Goal: Information Seeking & Learning: Learn about a topic

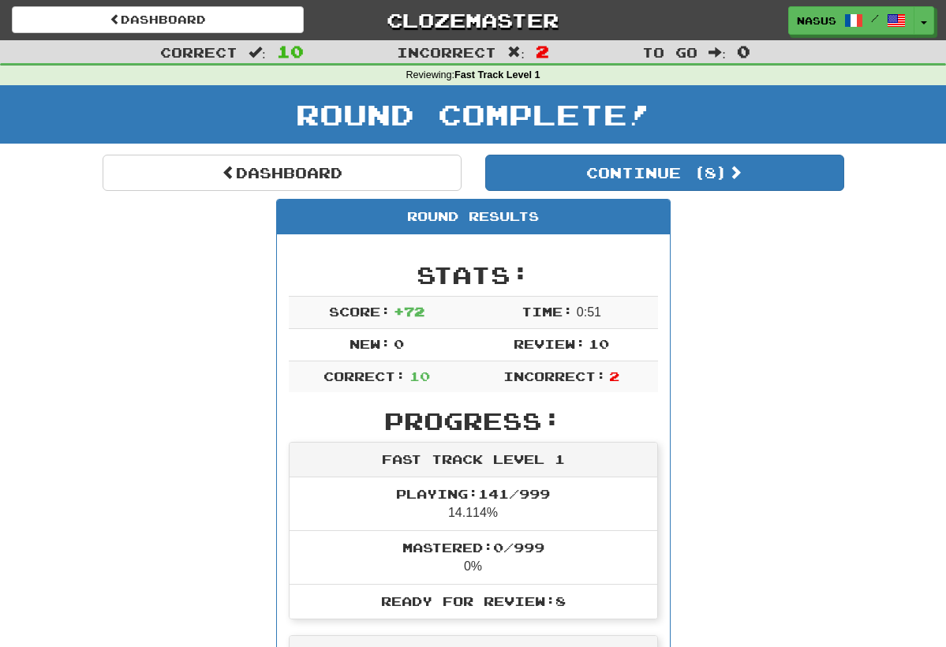
click at [701, 181] on button "Continue ( 8 )" at bounding box center [664, 173] width 359 height 36
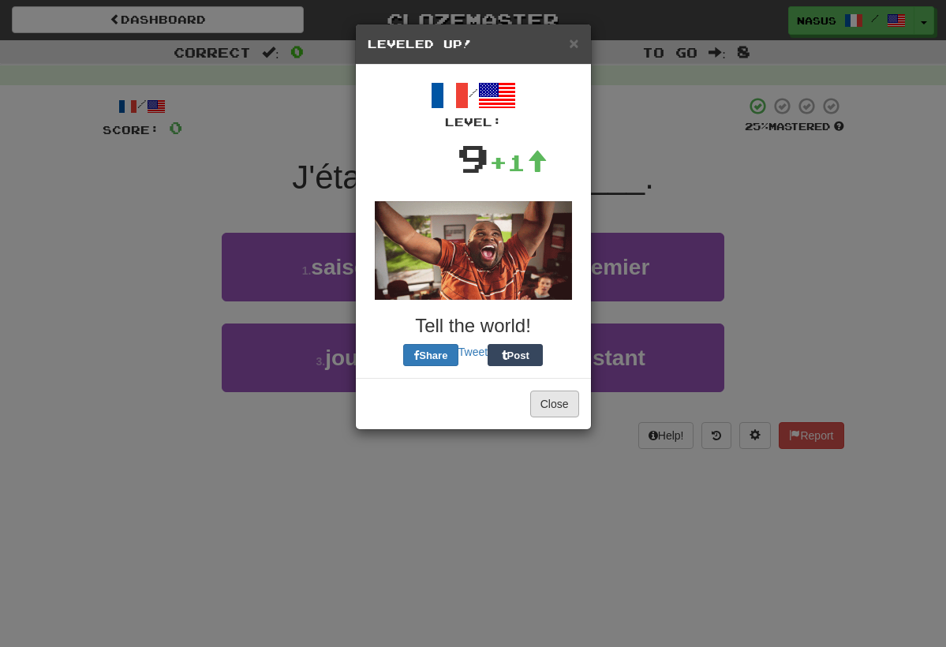
click at [562, 404] on button "Close" at bounding box center [554, 404] width 49 height 27
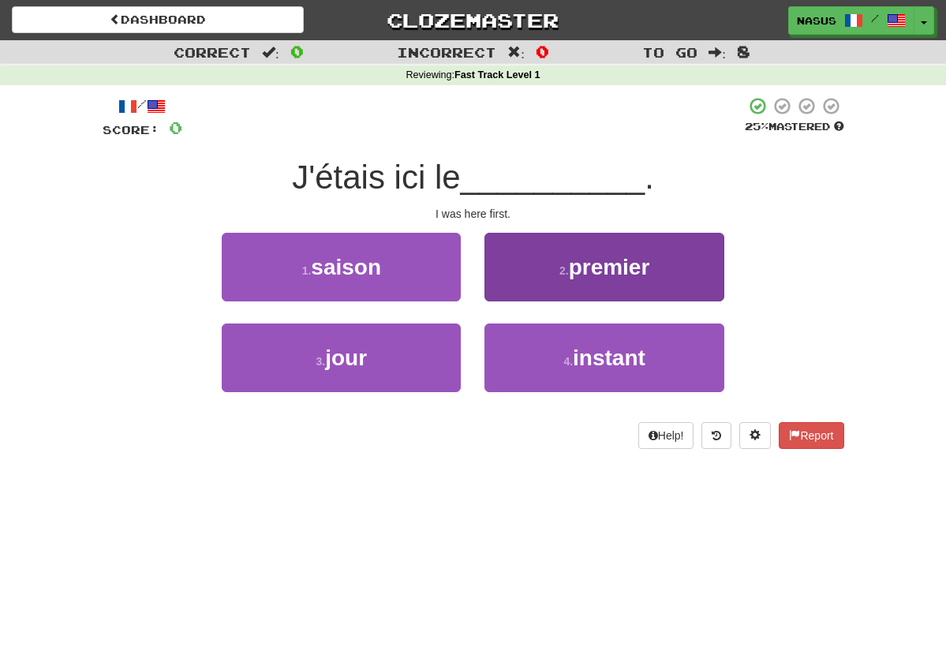
click at [623, 278] on button "2 . premier" at bounding box center [603, 267] width 239 height 69
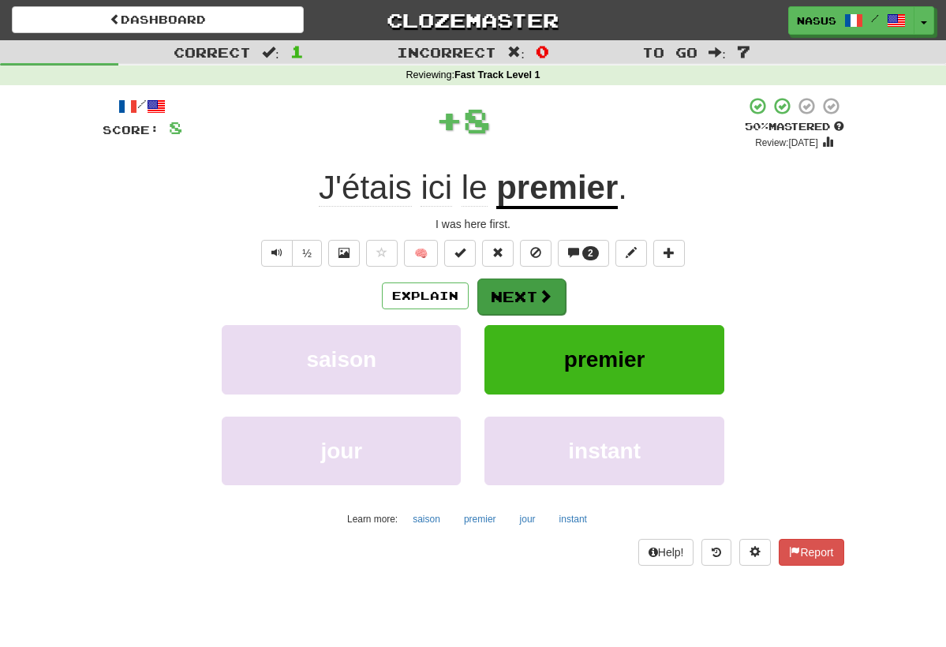
click at [548, 299] on span at bounding box center [545, 296] width 14 height 14
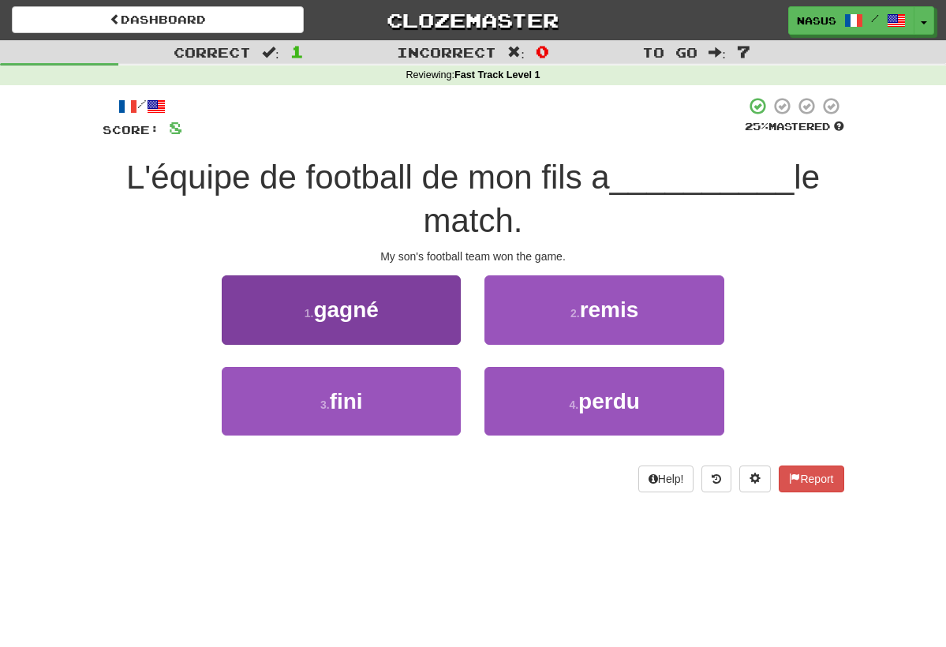
click at [387, 319] on button "1 . gagné" at bounding box center [341, 309] width 239 height 69
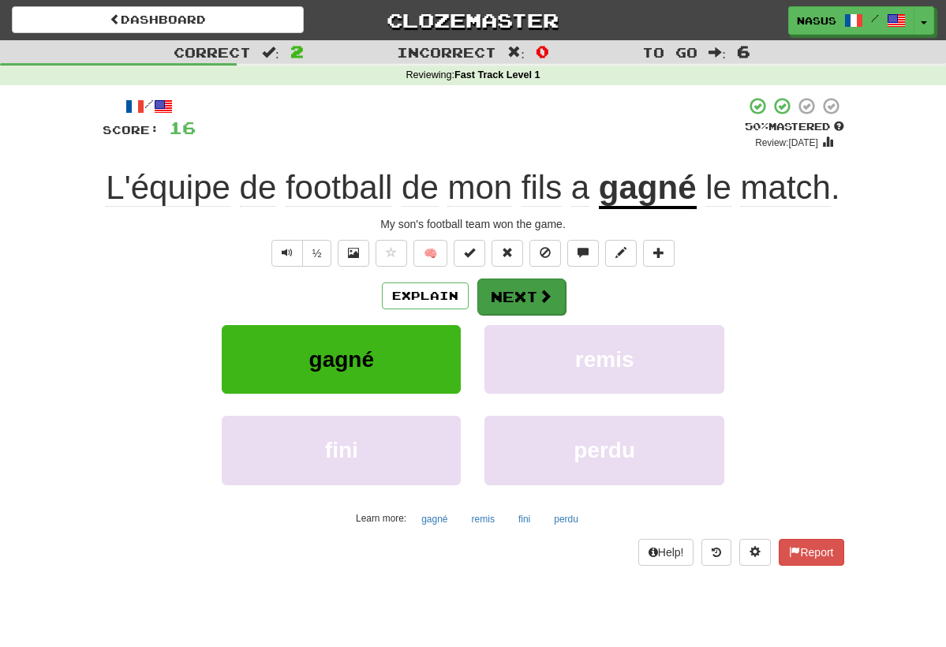
click at [538, 315] on button "Next" at bounding box center [521, 297] width 88 height 36
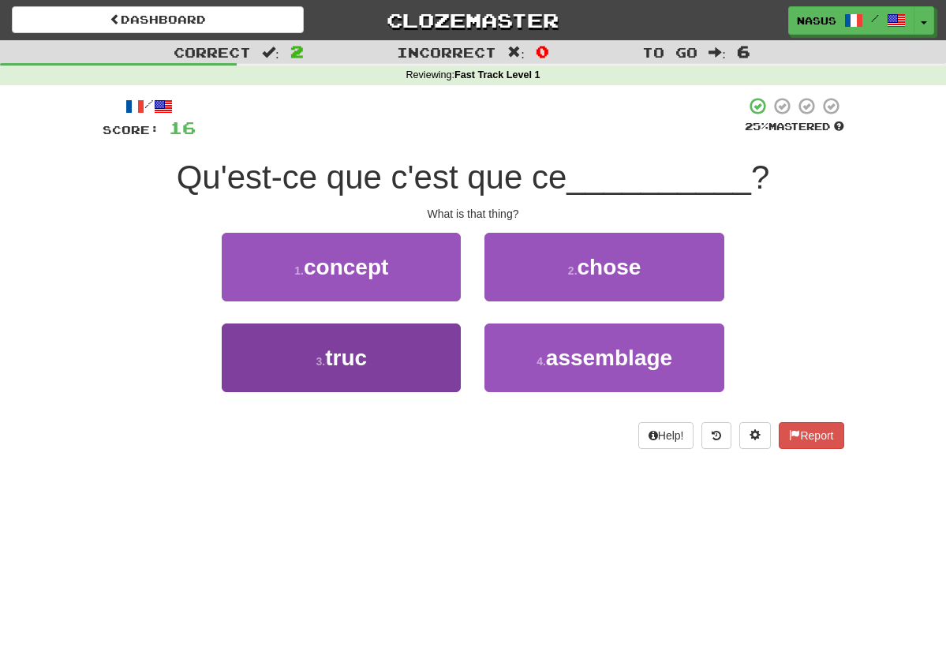
click at [403, 369] on button "3 . truc" at bounding box center [341, 357] width 239 height 69
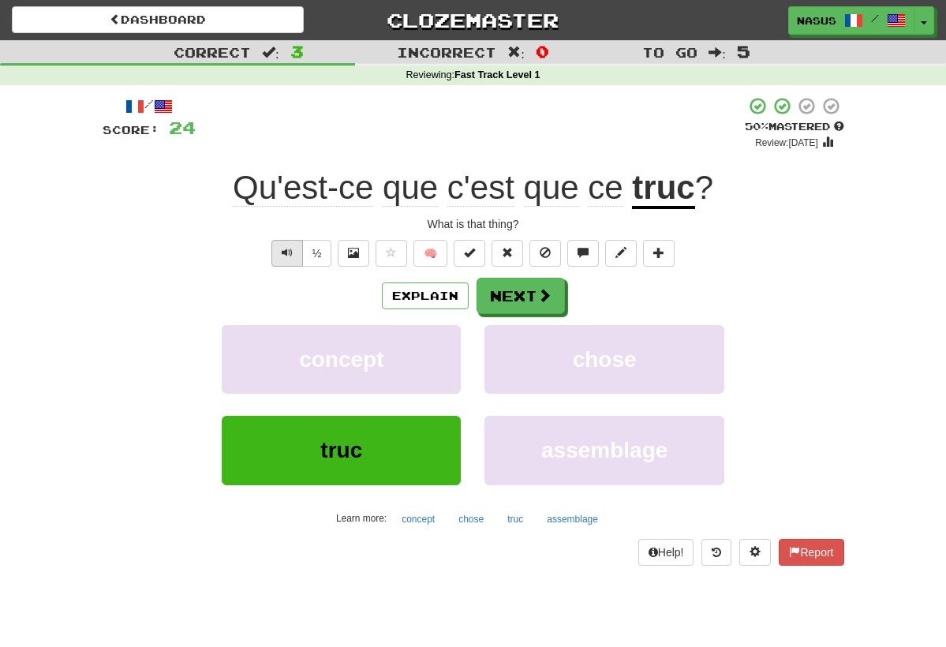
click at [284, 257] on button "Text-to-speech controls" at bounding box center [287, 253] width 32 height 27
click at [317, 256] on button "½" at bounding box center [317, 253] width 30 height 27
click at [313, 254] on button "½" at bounding box center [317, 253] width 30 height 27
click at [511, 300] on button "Next" at bounding box center [521, 297] width 88 height 36
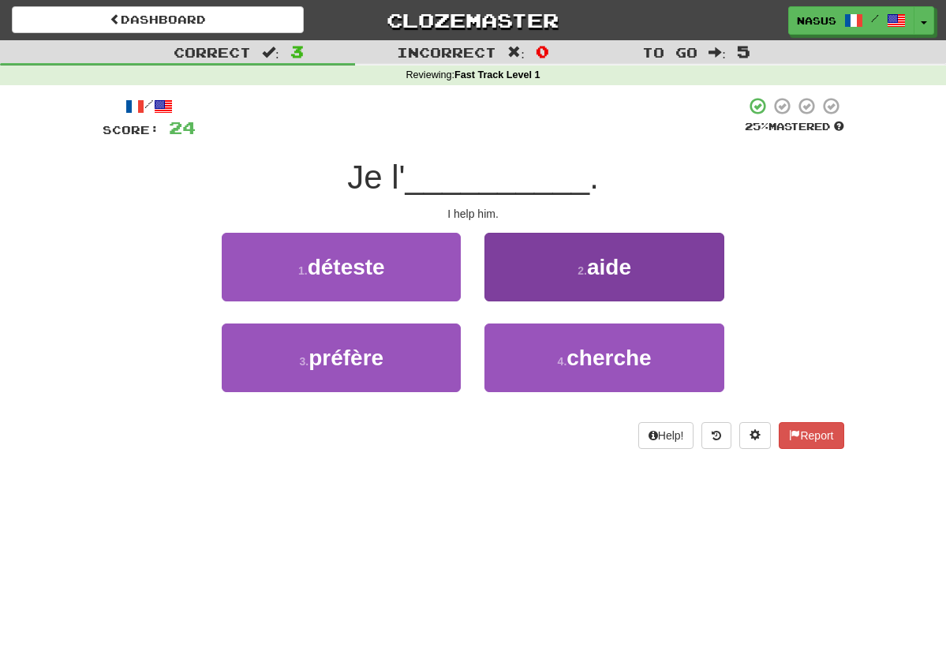
click at [573, 291] on button "2 . aide" at bounding box center [603, 267] width 239 height 69
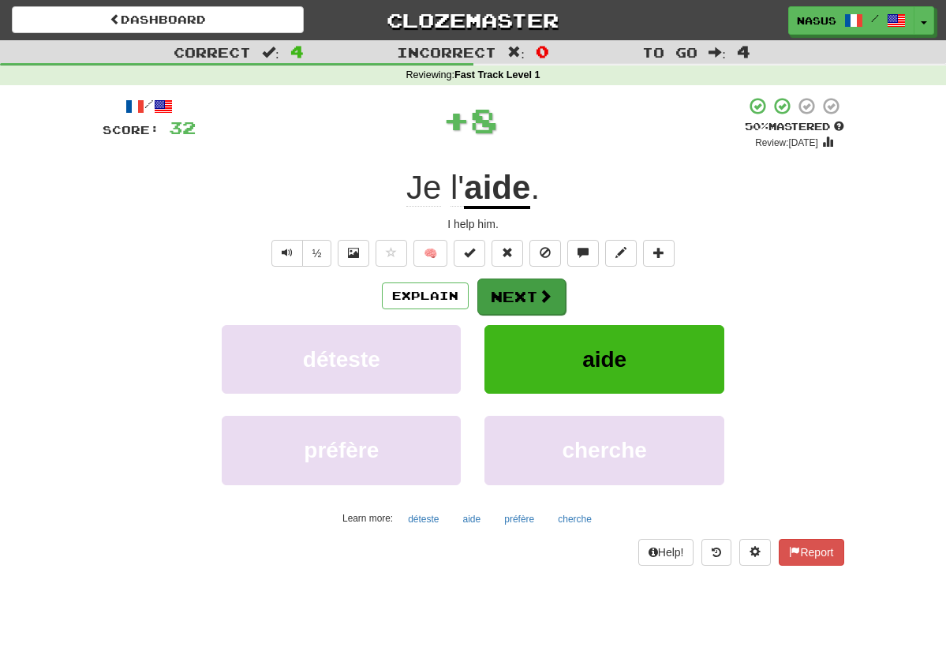
click at [514, 293] on button "Next" at bounding box center [521, 297] width 88 height 36
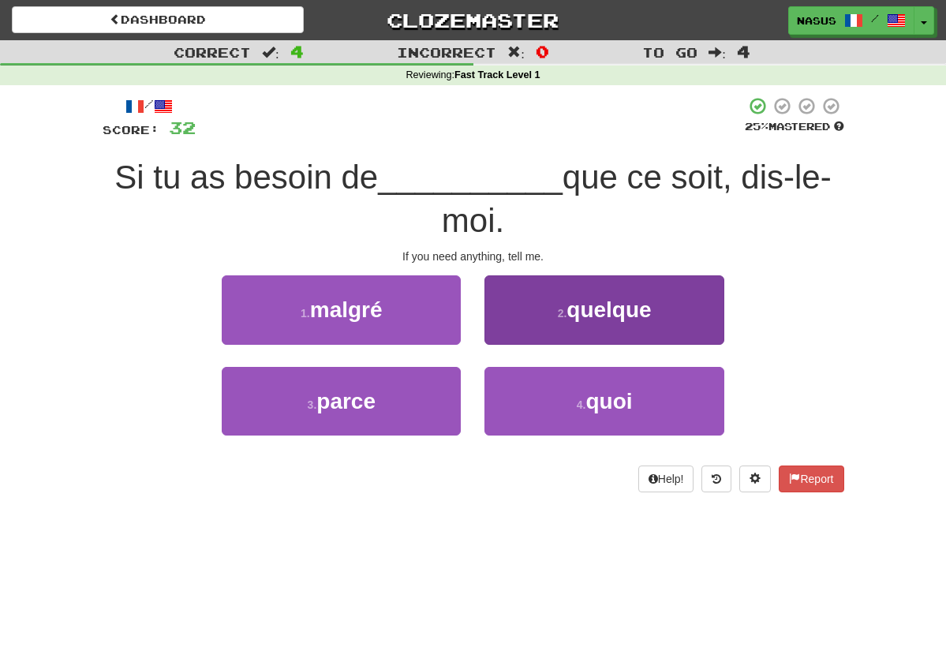
click at [570, 300] on span "quelque" at bounding box center [609, 309] width 84 height 24
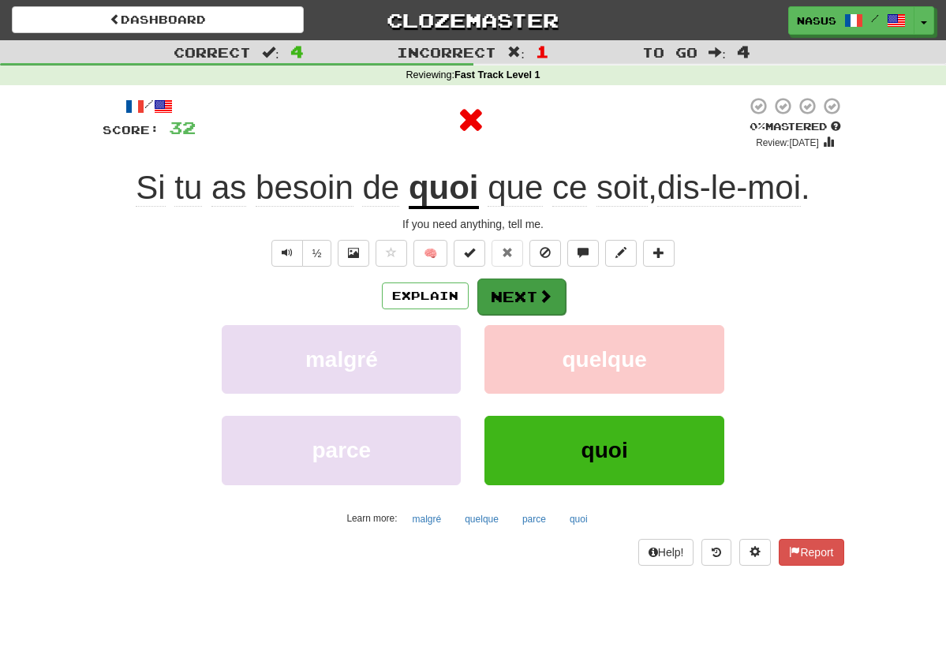
click at [527, 295] on button "Next" at bounding box center [521, 297] width 88 height 36
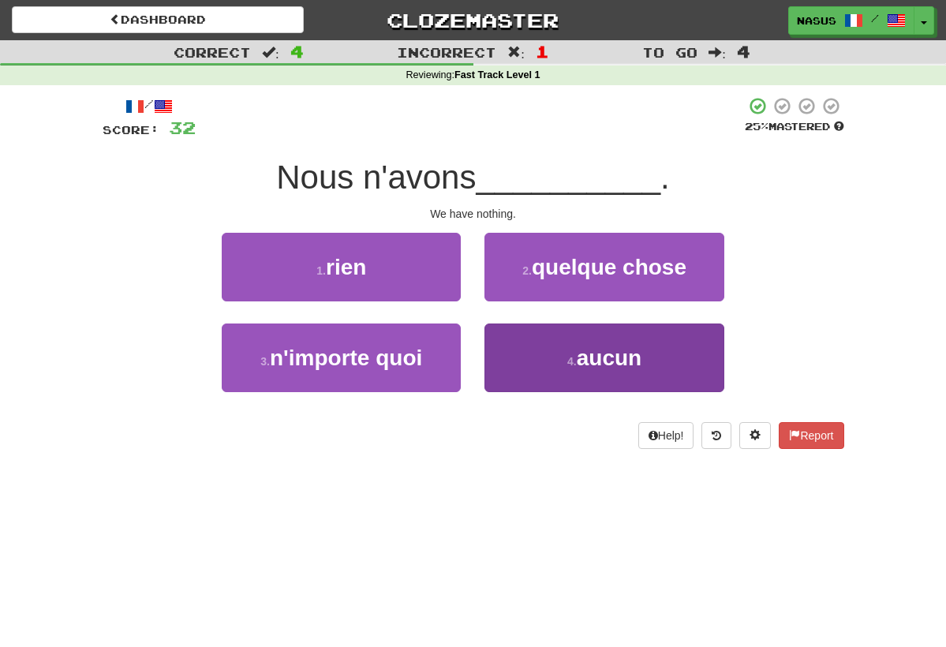
click at [625, 366] on span "aucun" at bounding box center [609, 358] width 65 height 24
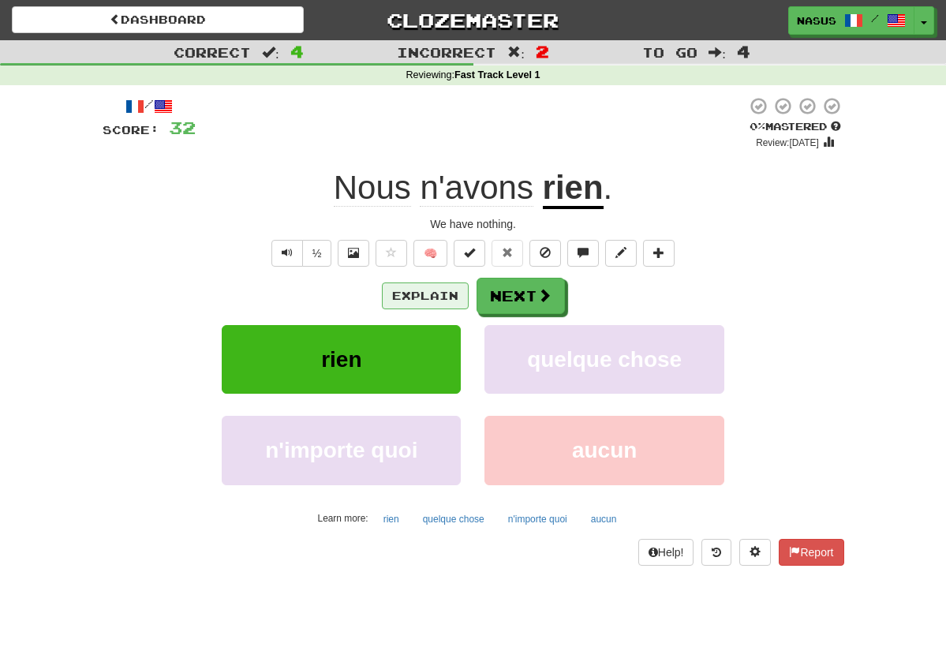
click at [432, 286] on button "Explain" at bounding box center [425, 295] width 87 height 27
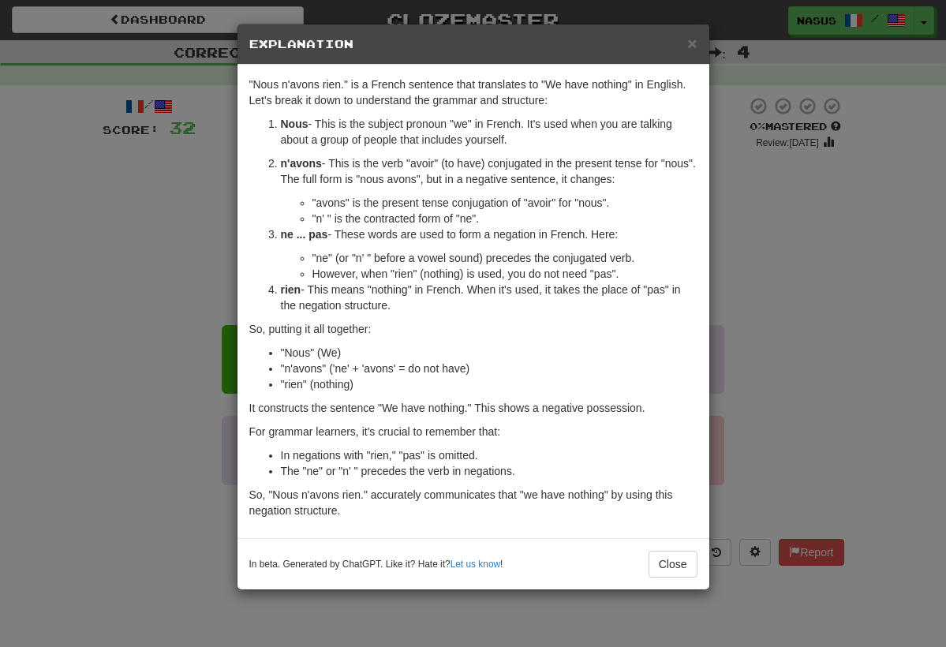
click at [767, 237] on div "× Explanation "Nous n'avons rien." is a French sentence that translates to "We …" at bounding box center [473, 323] width 946 height 647
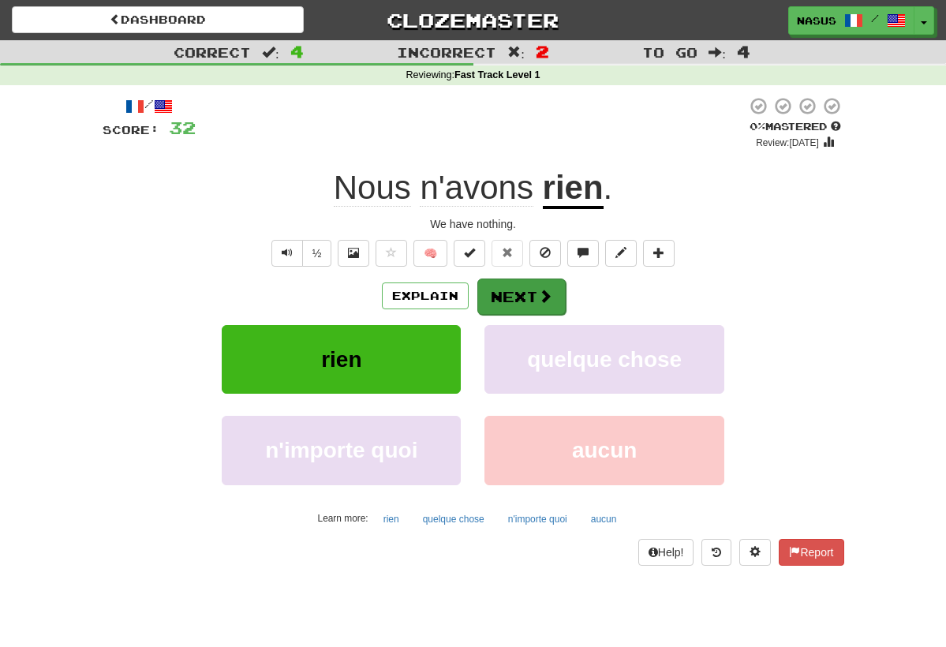
click at [520, 301] on button "Next" at bounding box center [521, 297] width 88 height 36
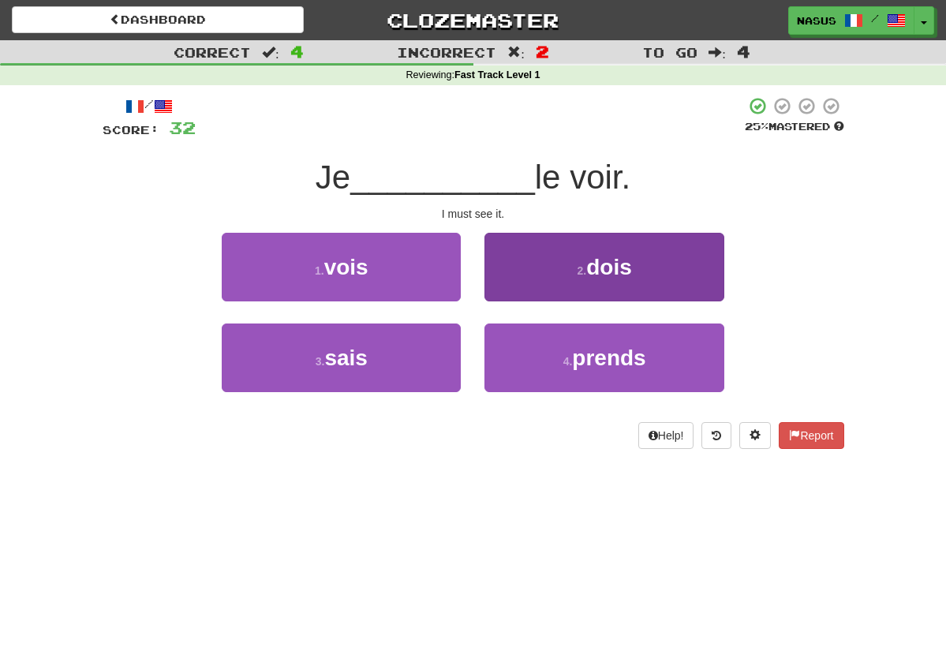
click at [544, 267] on button "2 . dois" at bounding box center [603, 267] width 239 height 69
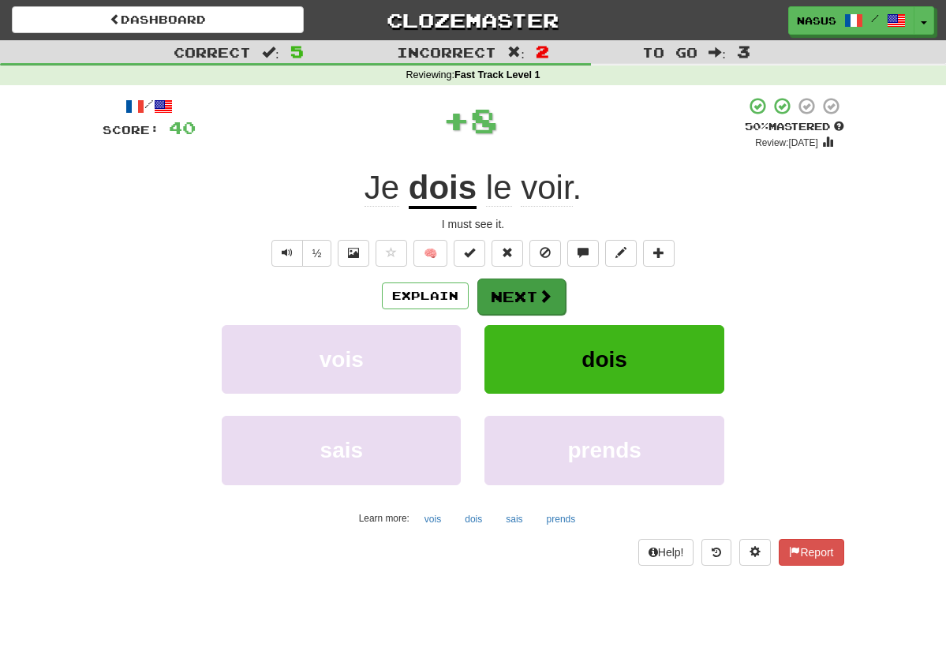
click at [512, 299] on button "Next" at bounding box center [521, 297] width 88 height 36
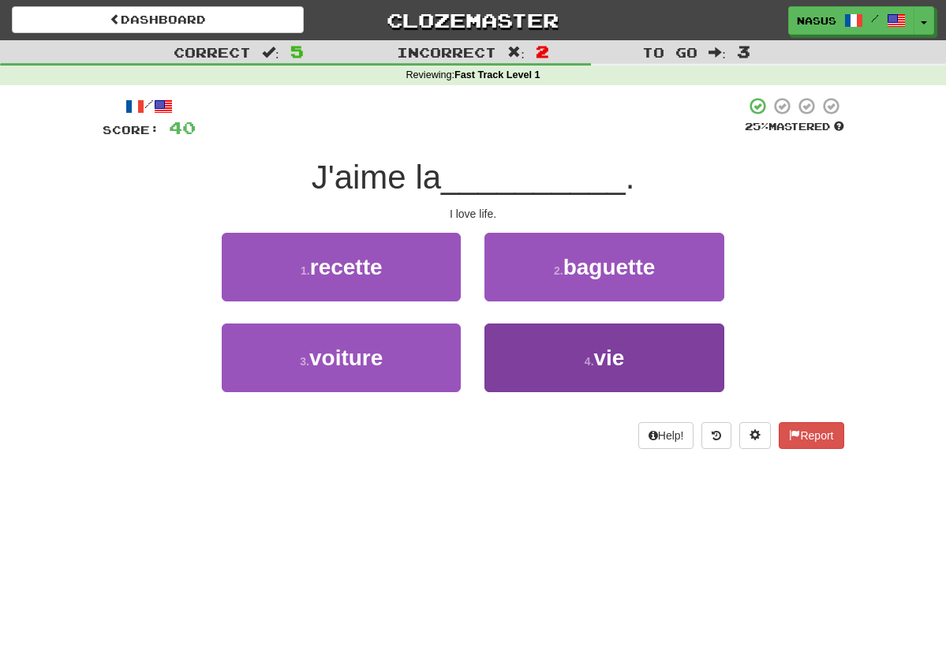
click at [568, 350] on button "4 . vie" at bounding box center [603, 357] width 239 height 69
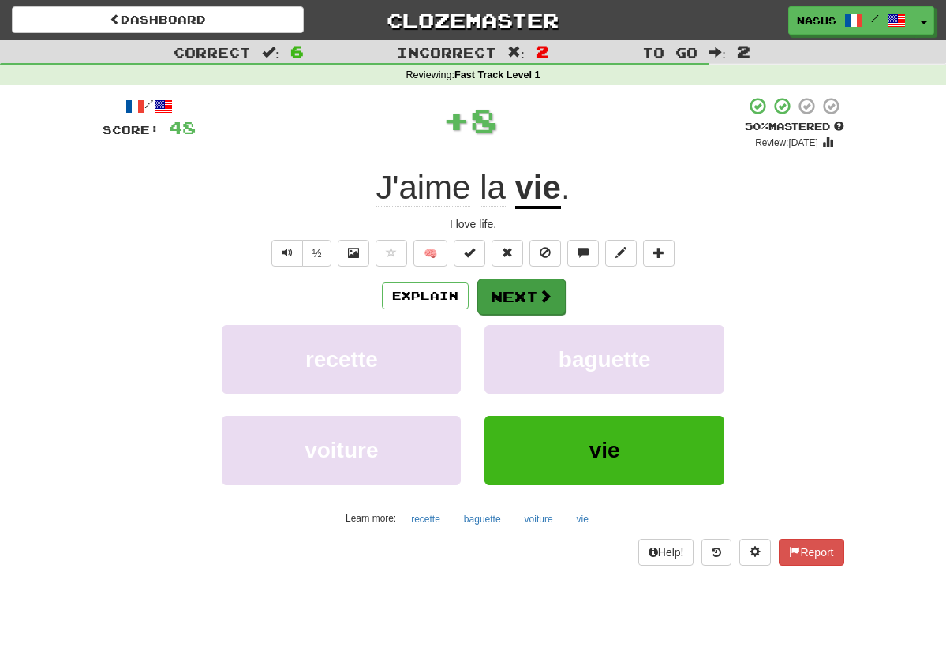
click at [518, 295] on button "Next" at bounding box center [521, 297] width 88 height 36
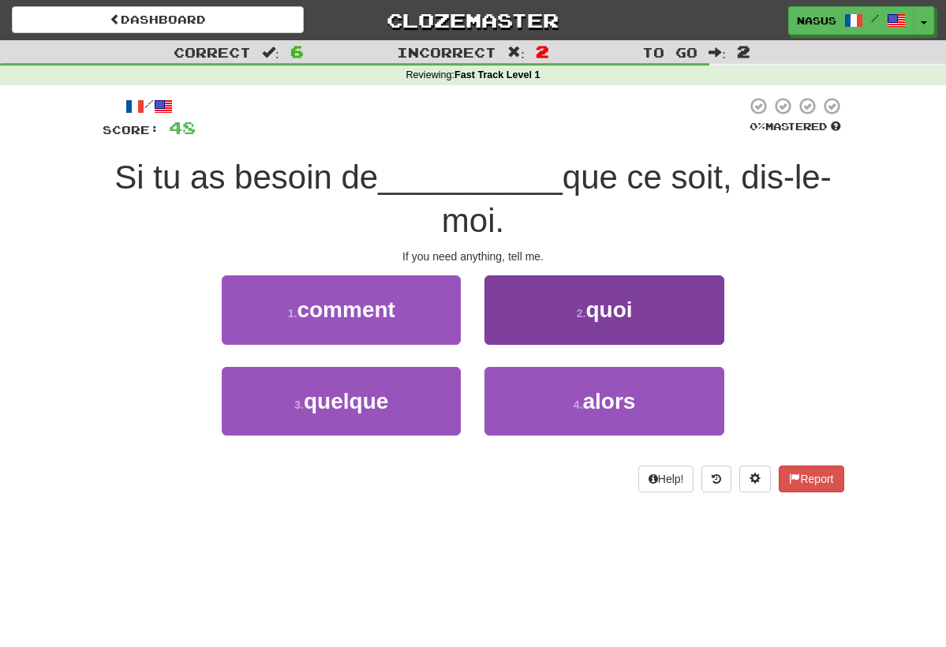
click at [591, 303] on span "quoi" at bounding box center [608, 309] width 47 height 24
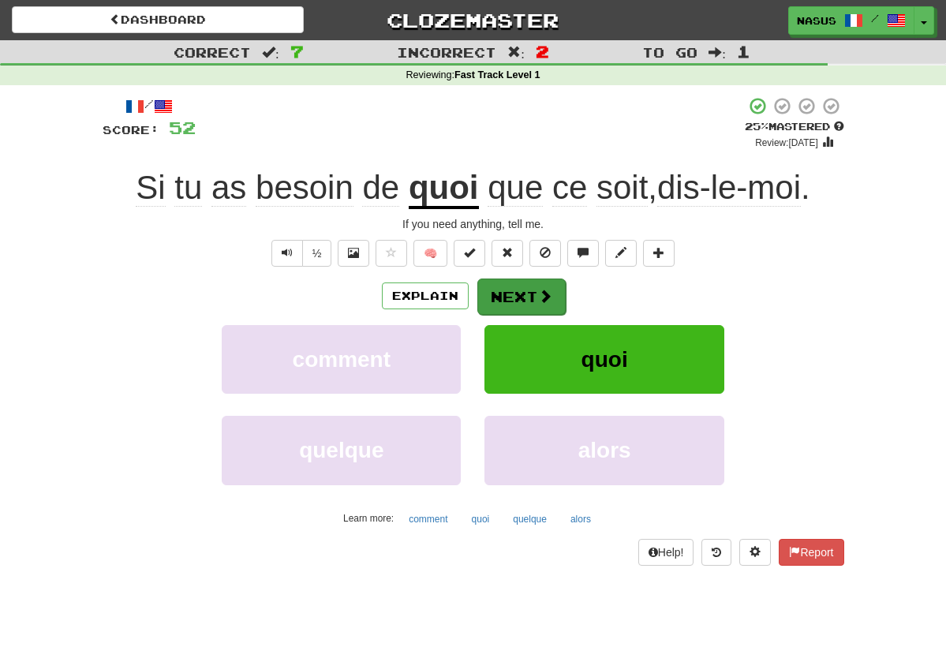
click at [538, 300] on span at bounding box center [545, 296] width 14 height 14
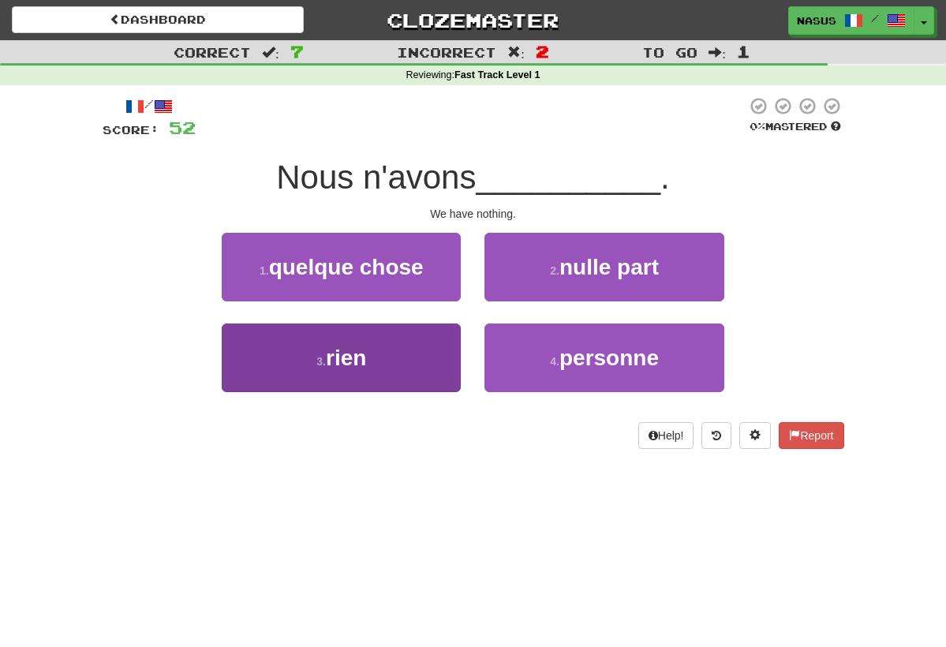
click at [421, 373] on button "3 . rien" at bounding box center [341, 357] width 239 height 69
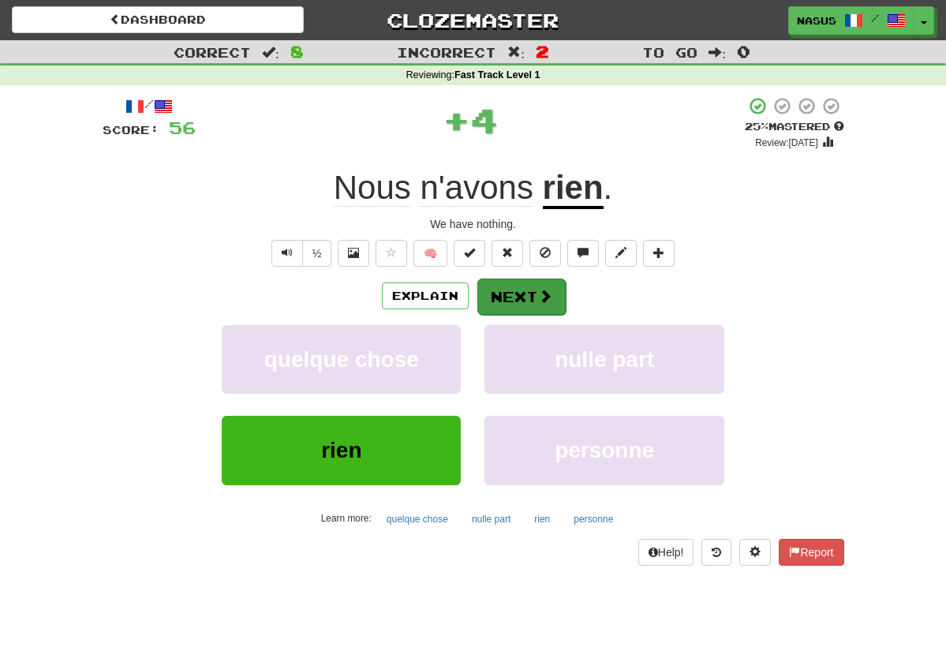
click at [521, 305] on button "Next" at bounding box center [521, 297] width 88 height 36
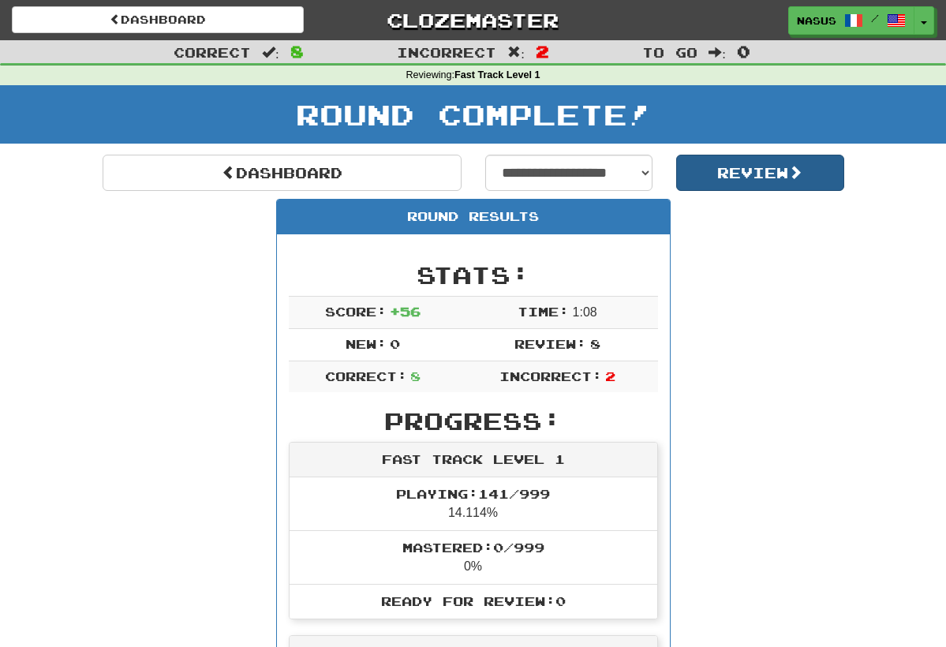
click at [746, 181] on button "Review" at bounding box center [760, 173] width 168 height 36
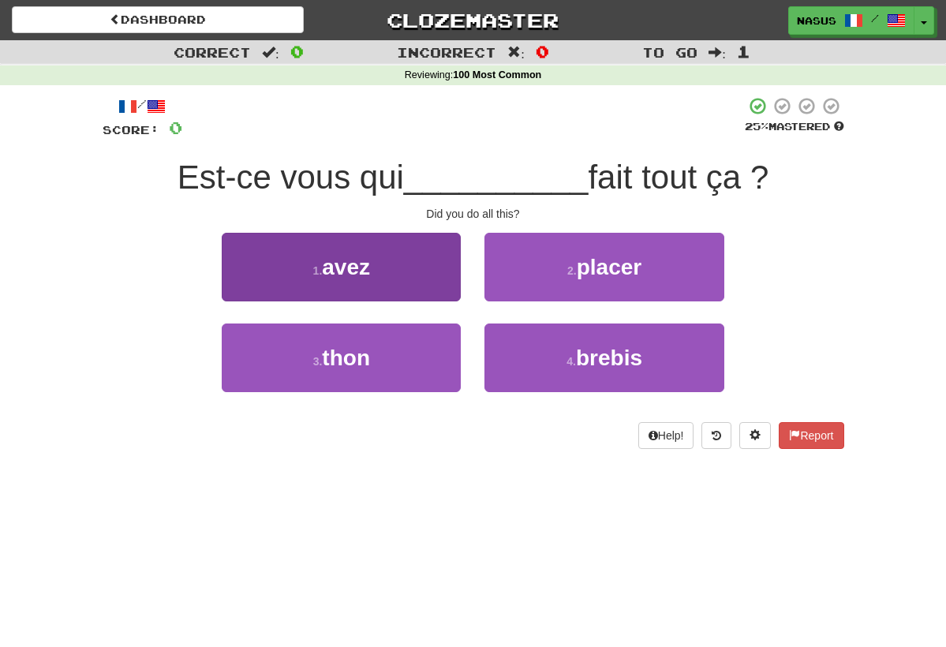
click at [387, 250] on button "1 . avez" at bounding box center [341, 267] width 239 height 69
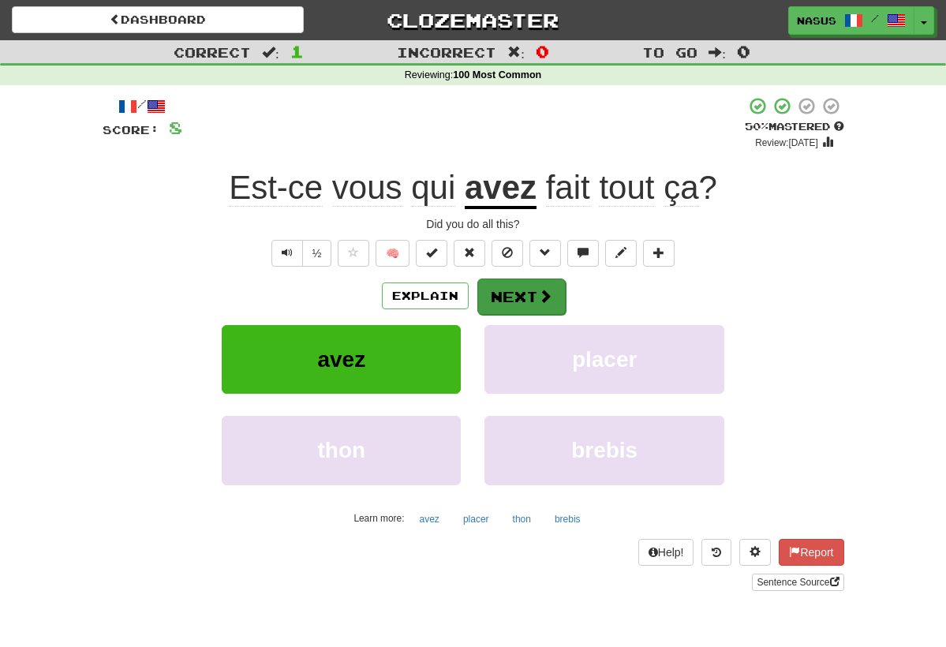
click at [511, 283] on button "Next" at bounding box center [521, 297] width 88 height 36
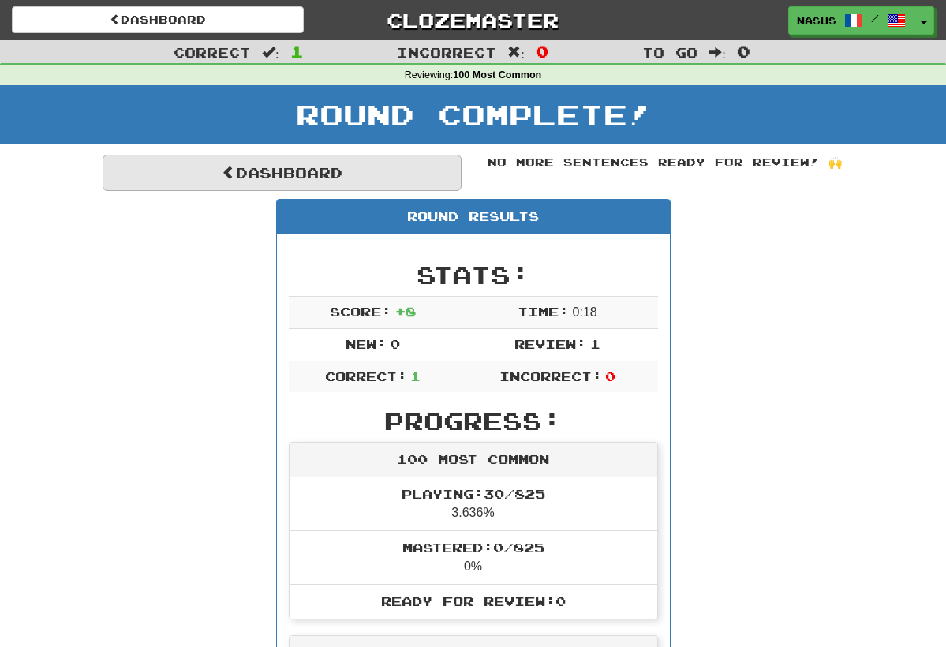
click at [344, 163] on link "Dashboard" at bounding box center [282, 173] width 359 height 36
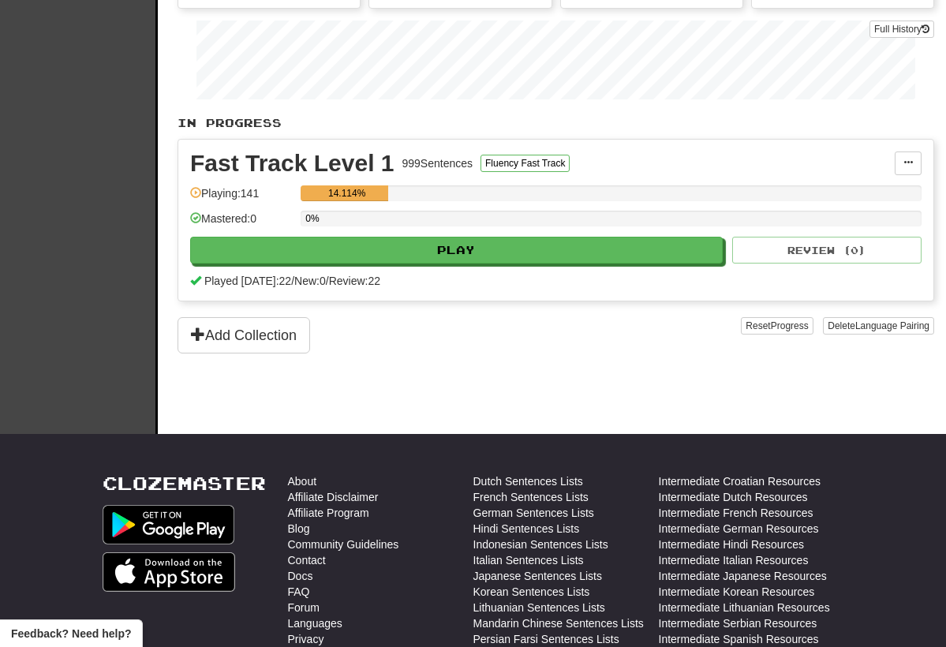
scroll to position [245, 0]
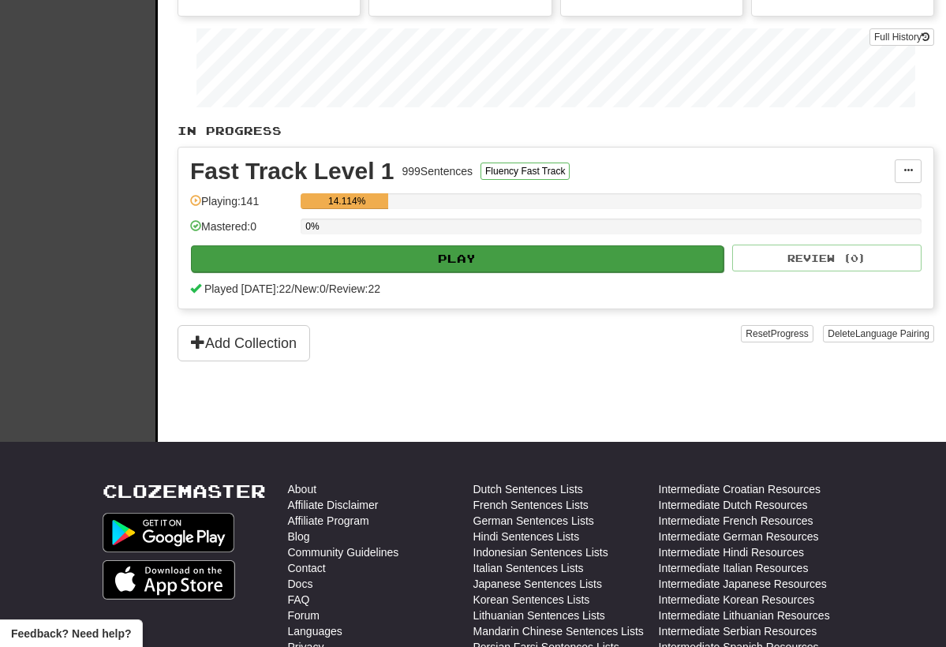
click at [533, 263] on button "Play" at bounding box center [457, 258] width 533 height 27
select select "**"
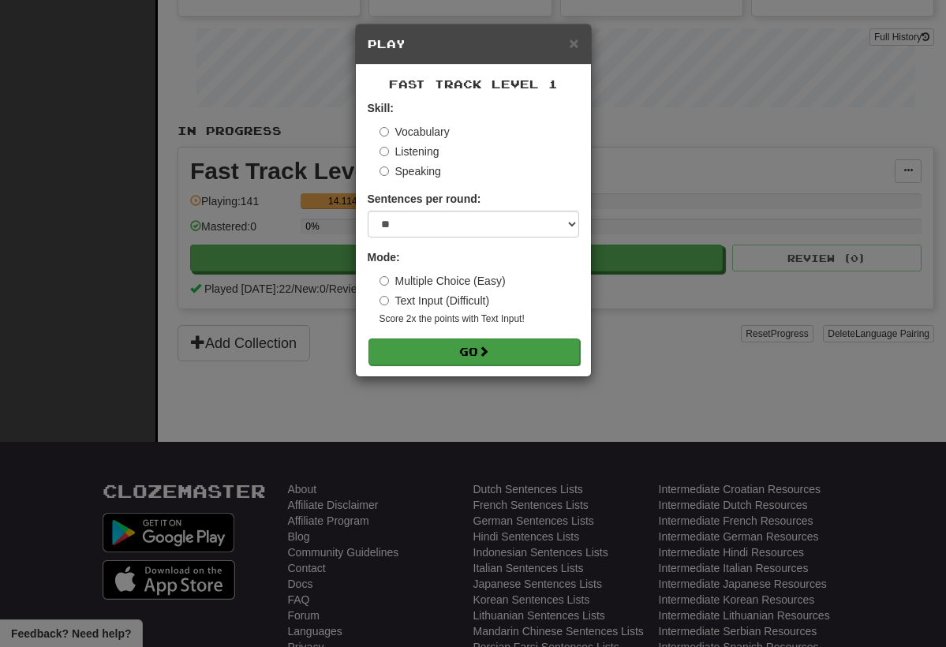
click at [488, 353] on span at bounding box center [483, 351] width 11 height 11
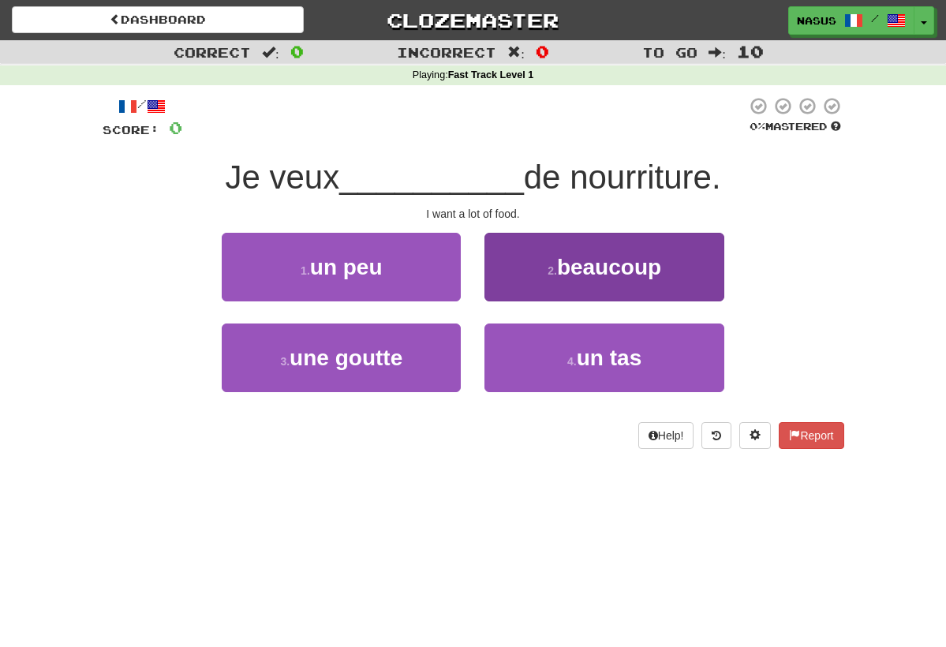
click at [600, 284] on button "2 . beaucoup" at bounding box center [603, 267] width 239 height 69
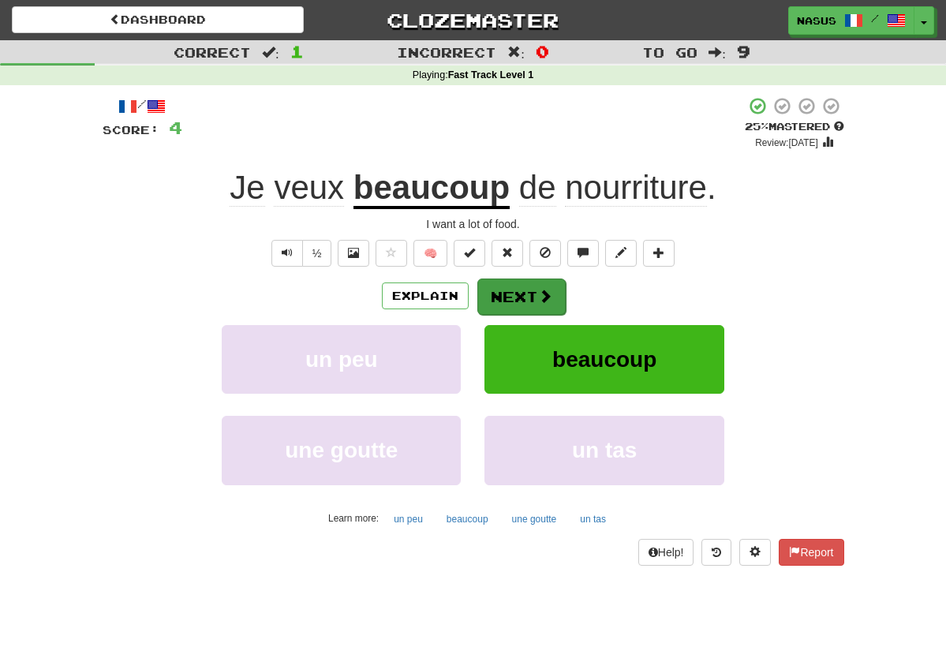
click at [531, 293] on button "Next" at bounding box center [521, 297] width 88 height 36
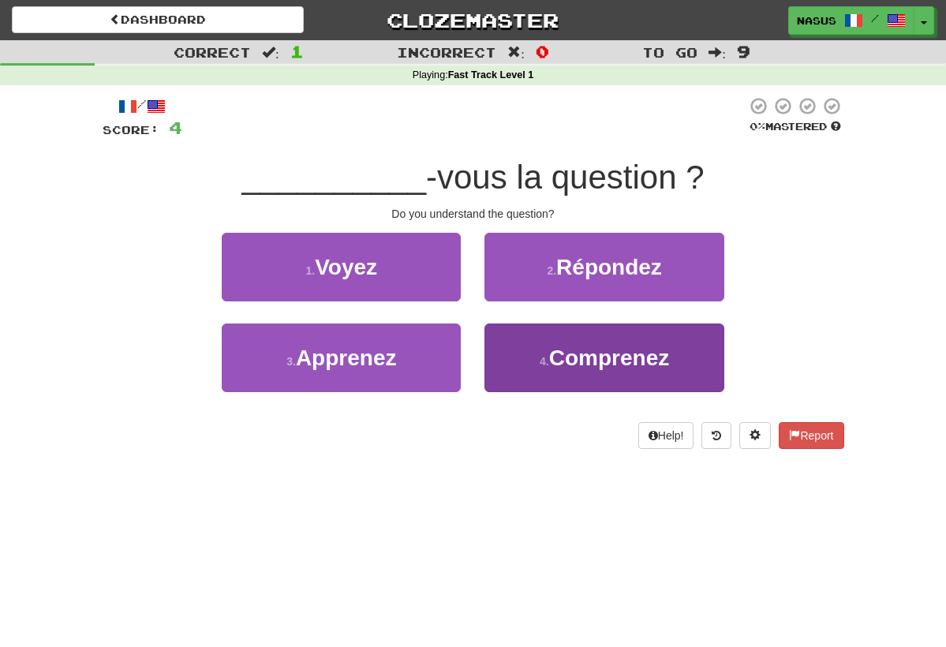
click at [595, 374] on button "4 . Comprenez" at bounding box center [603, 357] width 239 height 69
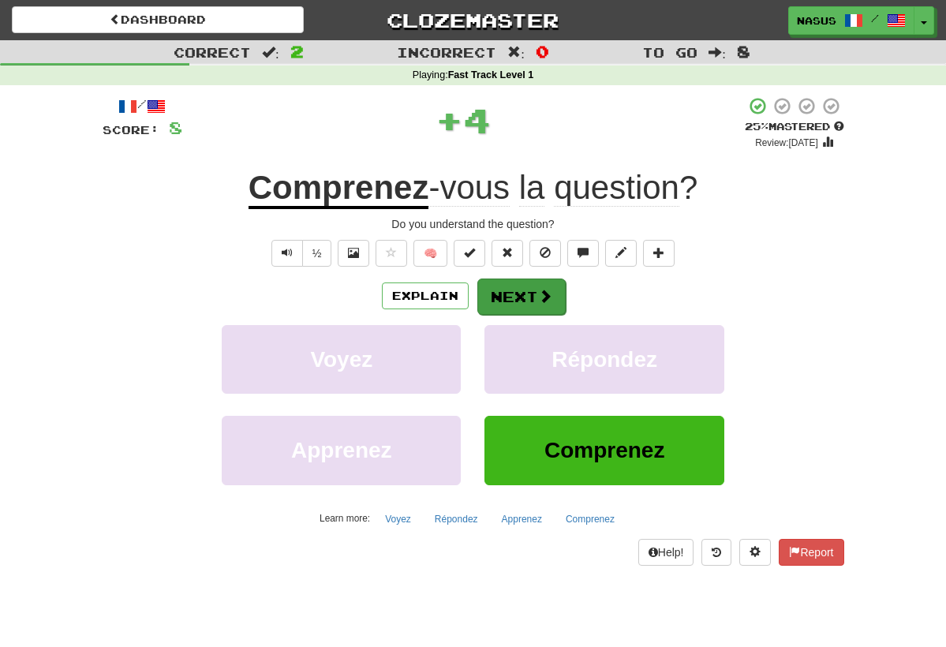
click at [526, 291] on button "Next" at bounding box center [521, 297] width 88 height 36
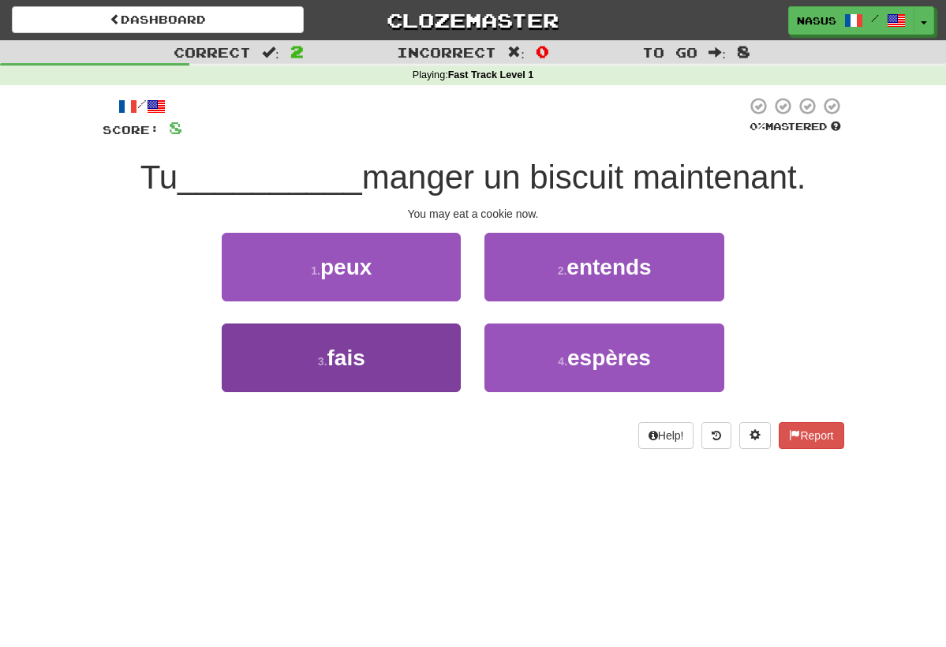
click at [338, 346] on span "fais" at bounding box center [346, 358] width 38 height 24
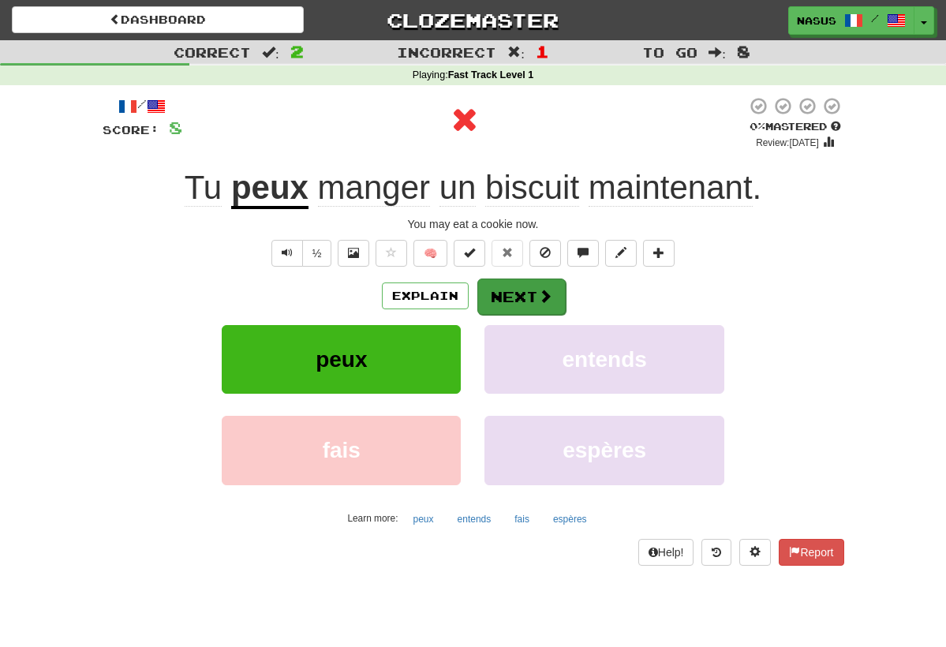
click at [522, 301] on button "Next" at bounding box center [521, 297] width 88 height 36
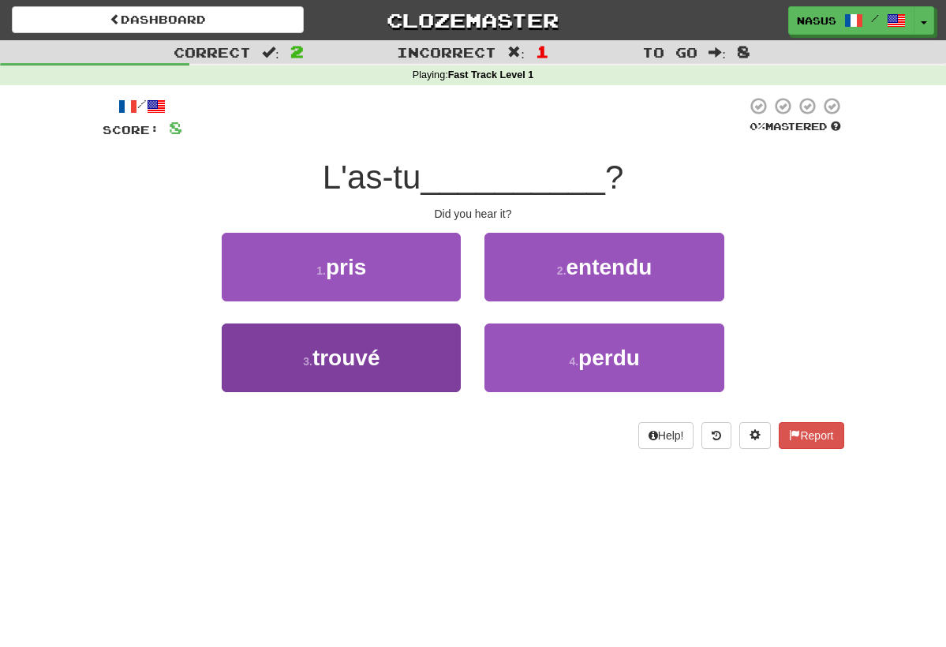
click at [431, 348] on button "3 . trouvé" at bounding box center [341, 357] width 239 height 69
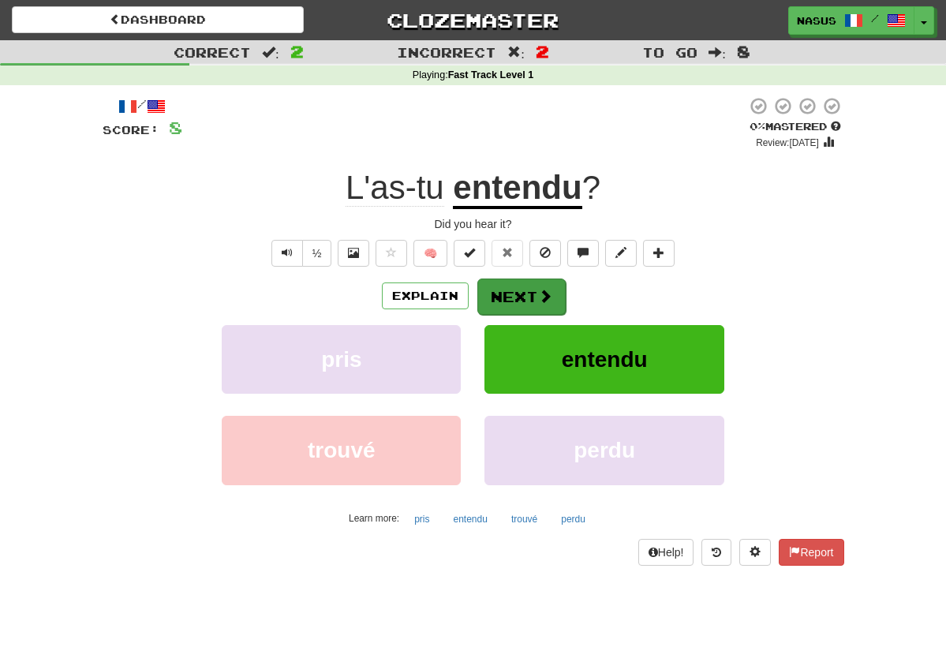
click at [552, 300] on button "Next" at bounding box center [521, 297] width 88 height 36
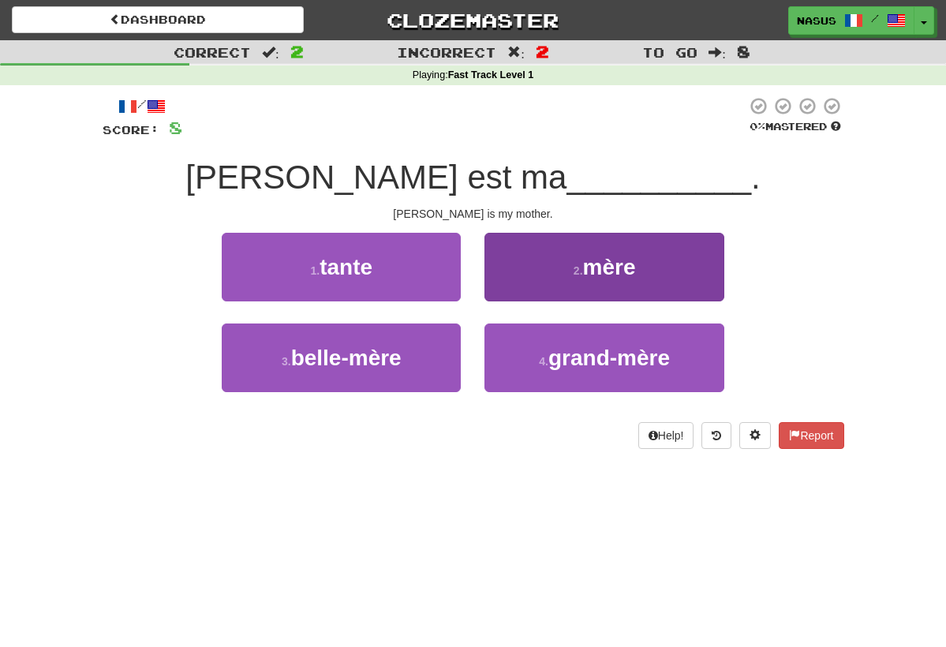
click at [607, 285] on button "2 . mère" at bounding box center [603, 267] width 239 height 69
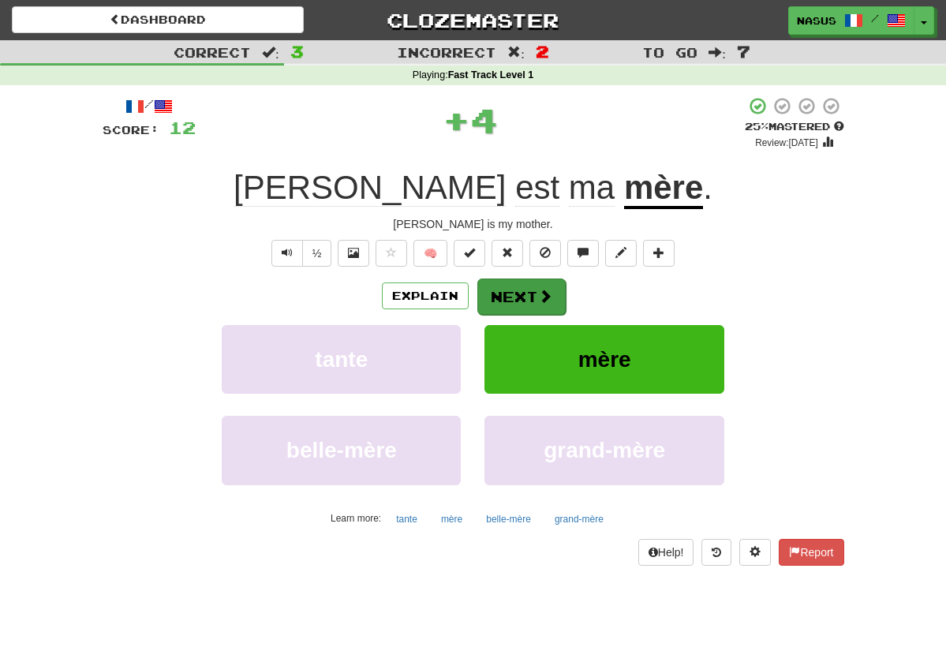
click at [542, 295] on span at bounding box center [545, 296] width 14 height 14
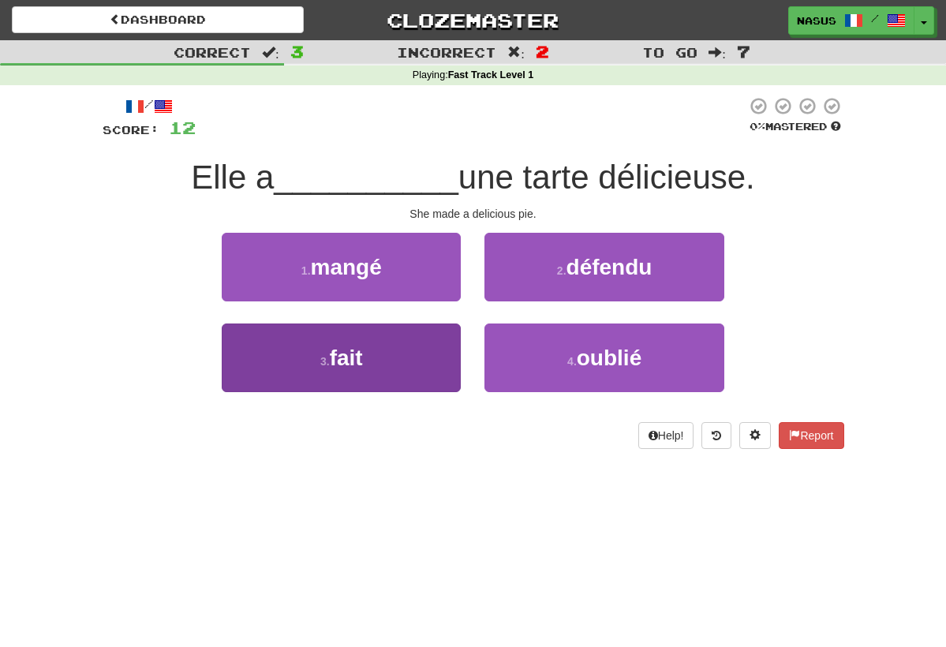
click at [372, 354] on button "3 . fait" at bounding box center [341, 357] width 239 height 69
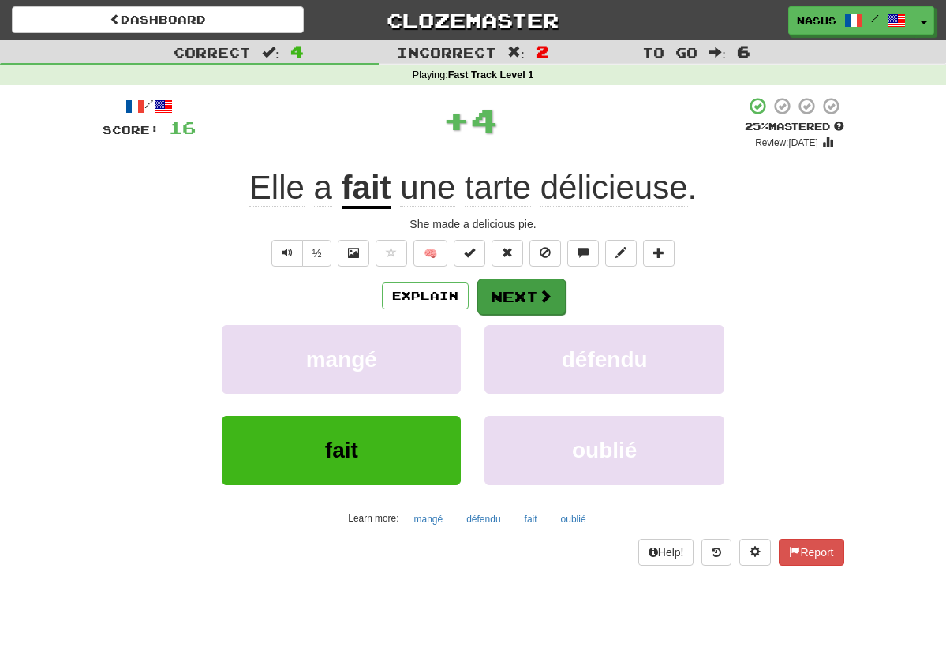
click at [523, 293] on button "Next" at bounding box center [521, 297] width 88 height 36
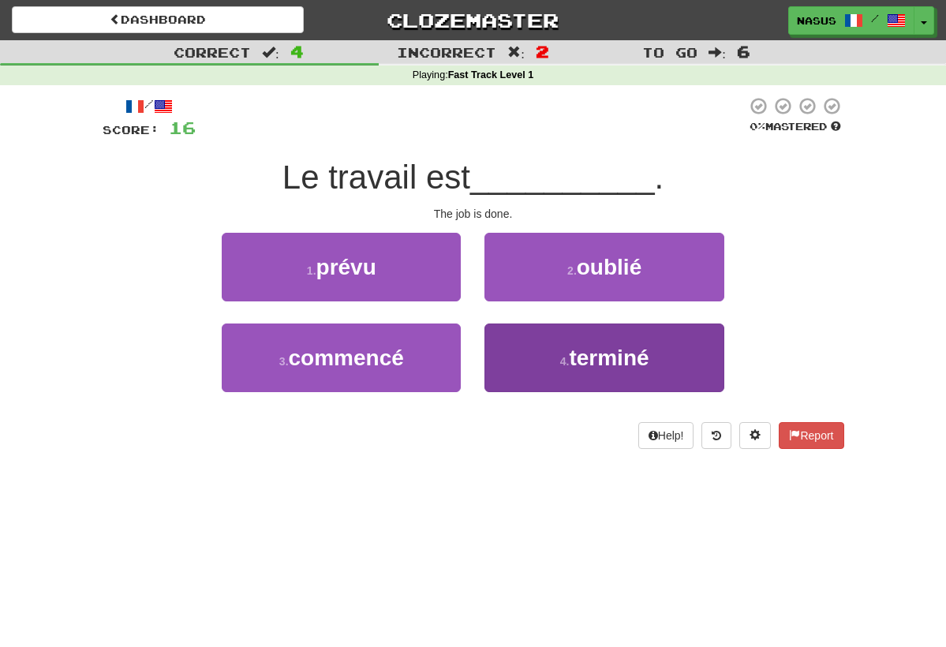
click at [616, 348] on span "terminé" at bounding box center [609, 358] width 80 height 24
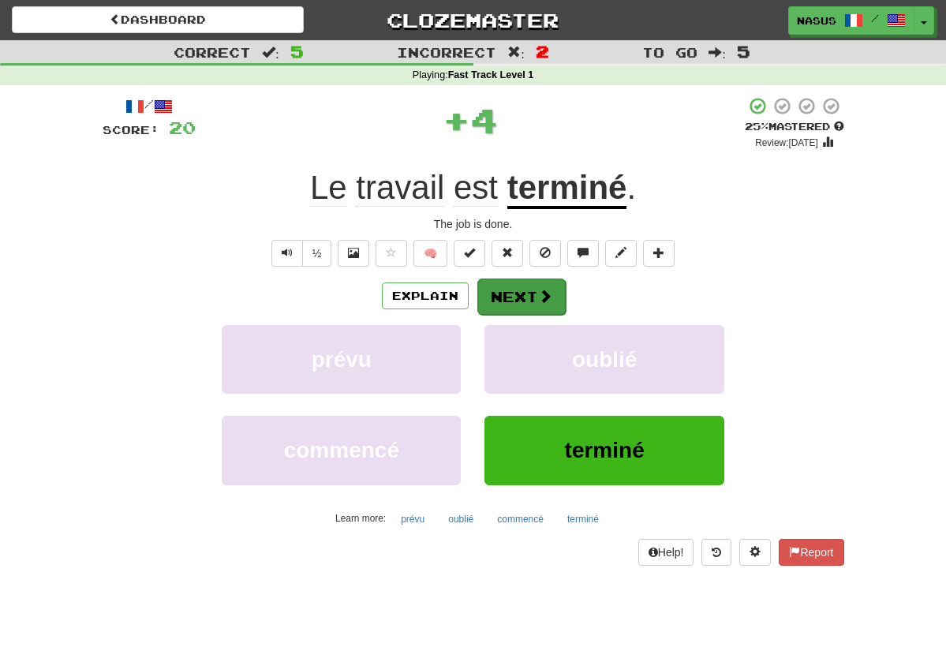
click at [541, 282] on button "Next" at bounding box center [521, 297] width 88 height 36
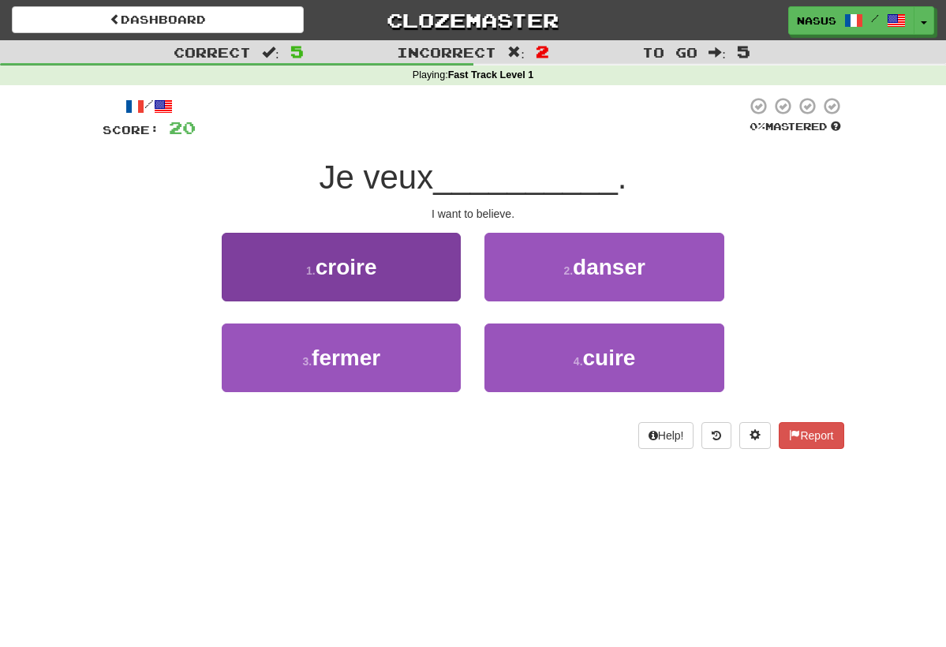
click at [421, 279] on button "1 . croire" at bounding box center [341, 267] width 239 height 69
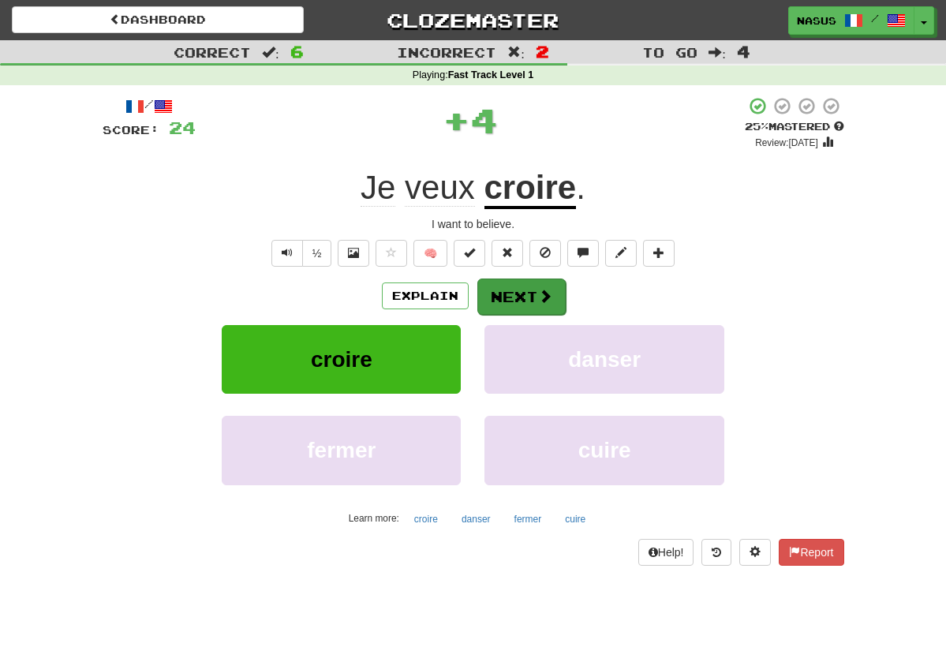
click at [518, 305] on button "Next" at bounding box center [521, 297] width 88 height 36
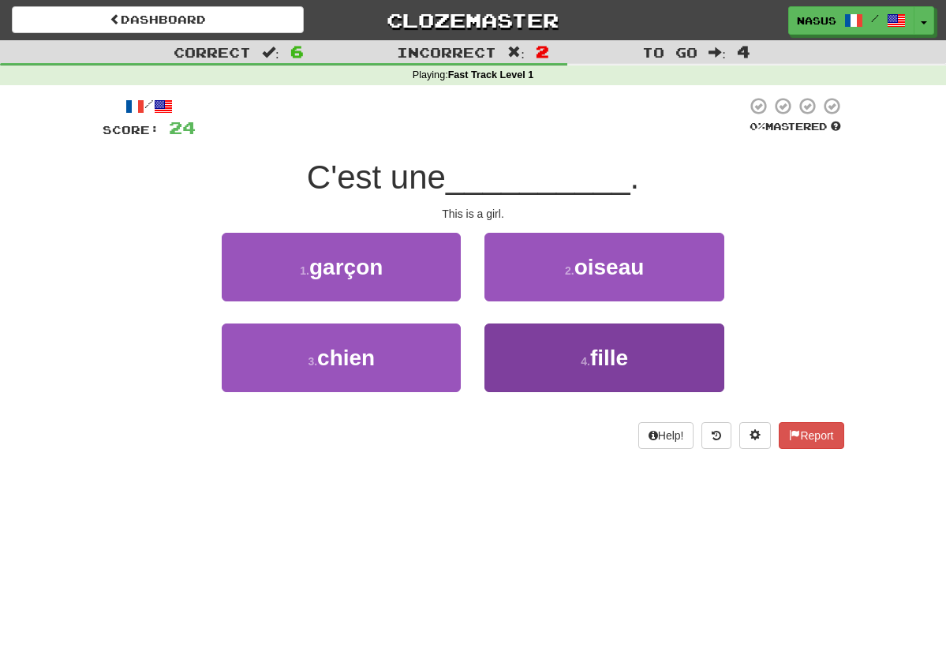
click at [637, 382] on button "4 . fille" at bounding box center [603, 357] width 239 height 69
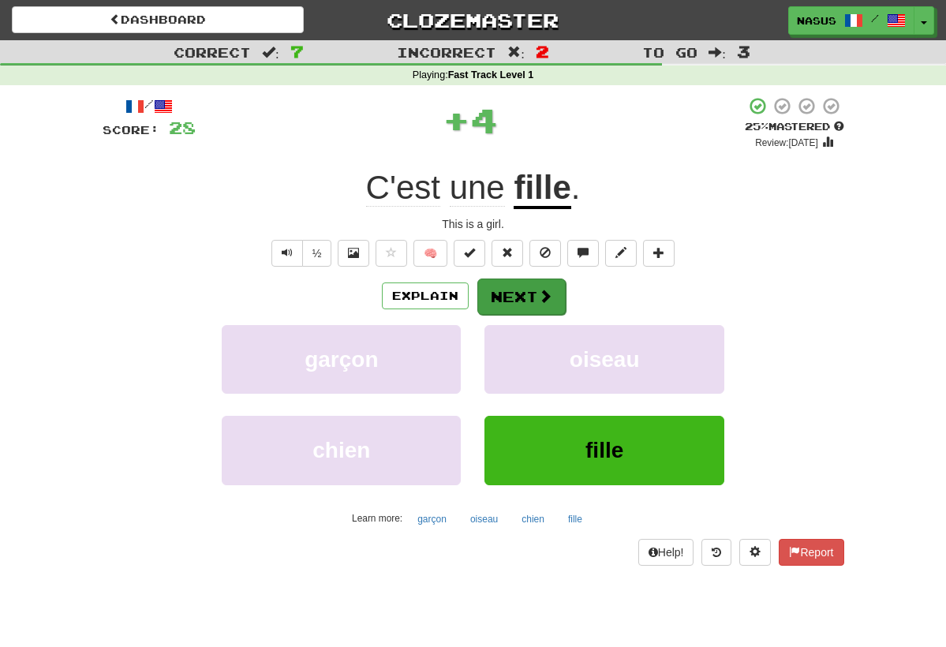
click at [535, 283] on button "Next" at bounding box center [521, 297] width 88 height 36
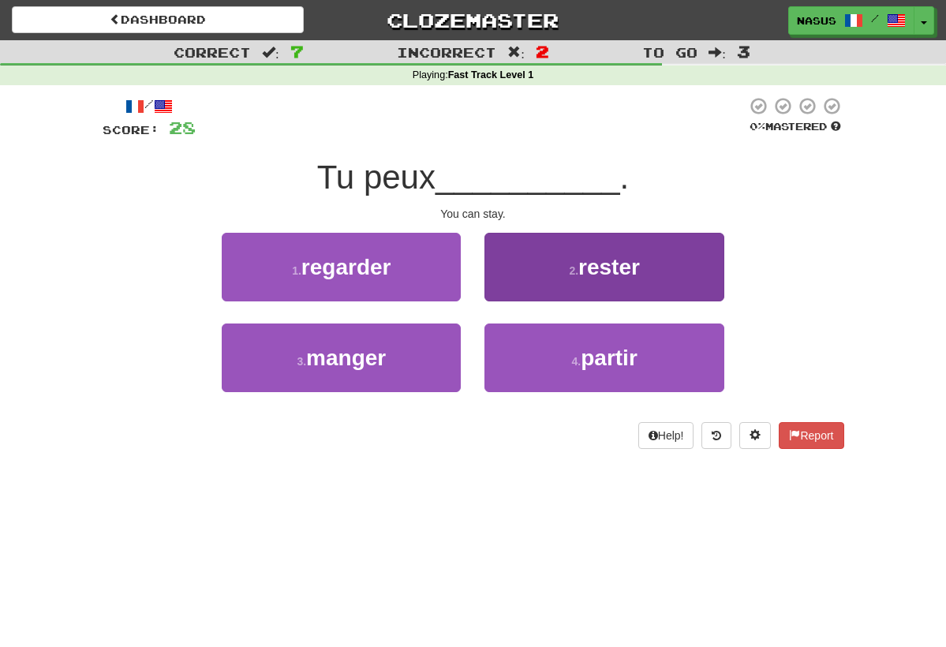
click at [555, 267] on button "2 . rester" at bounding box center [603, 267] width 239 height 69
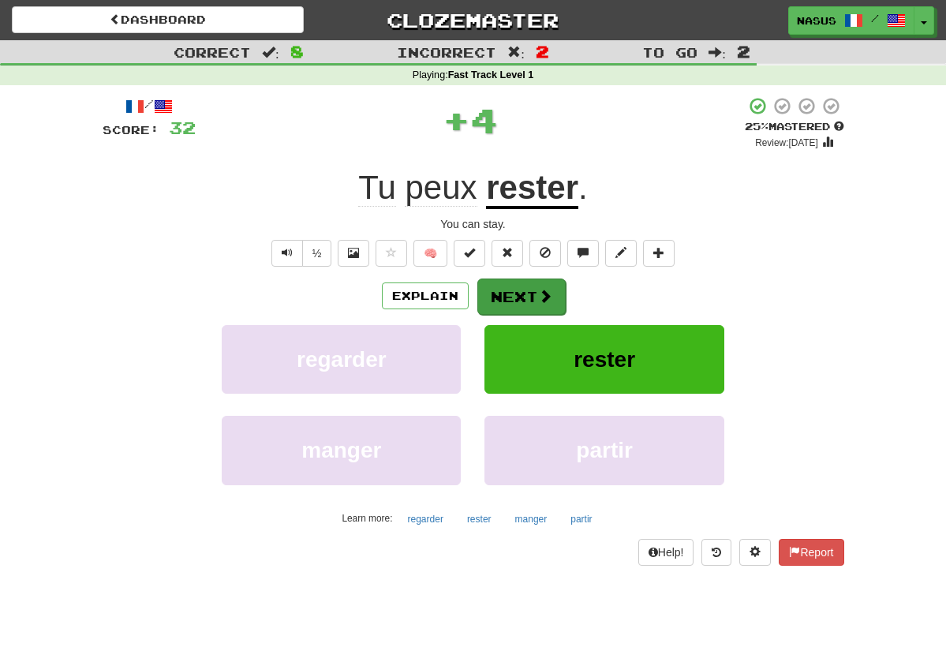
click at [523, 298] on button "Next" at bounding box center [521, 297] width 88 height 36
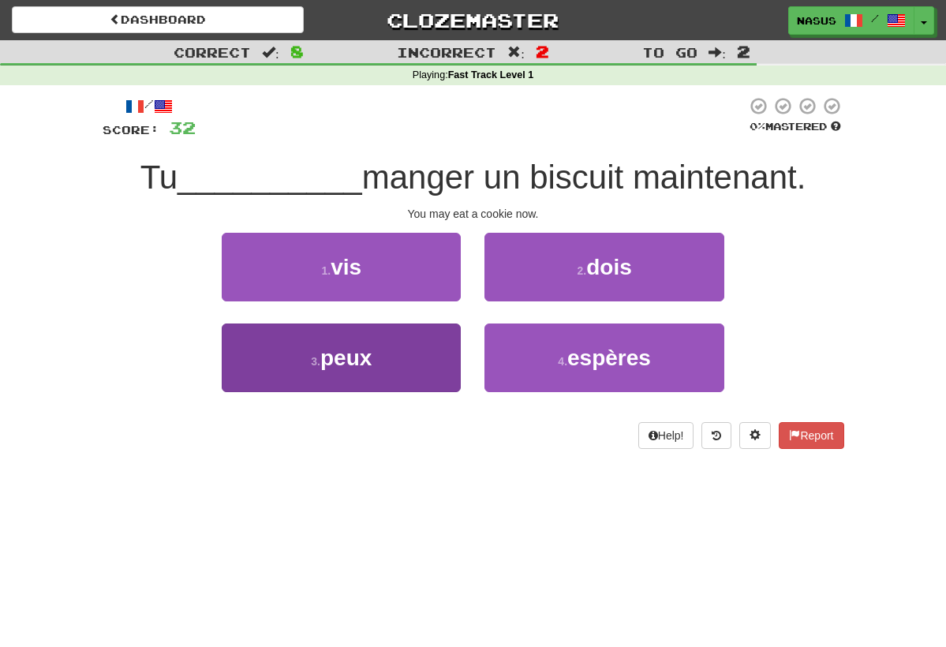
click at [402, 360] on button "3 . peux" at bounding box center [341, 357] width 239 height 69
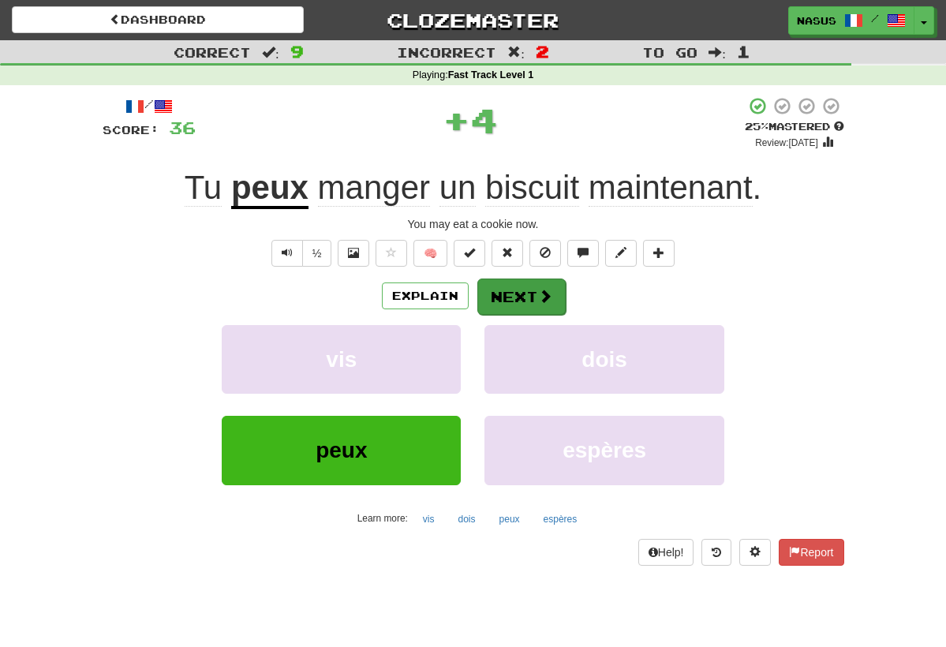
click at [538, 294] on span at bounding box center [545, 296] width 14 height 14
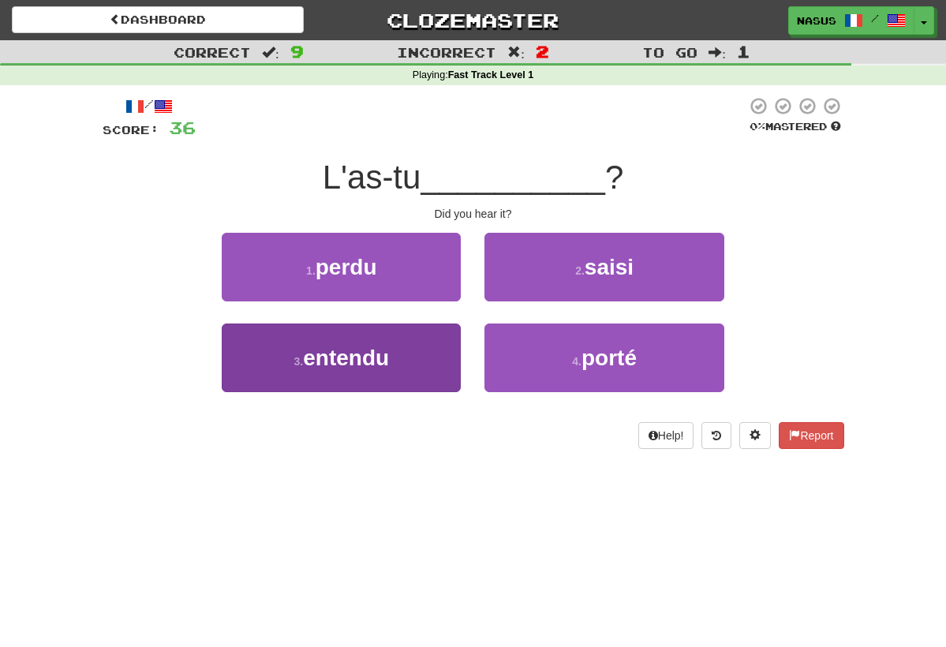
click at [398, 374] on button "3 . entendu" at bounding box center [341, 357] width 239 height 69
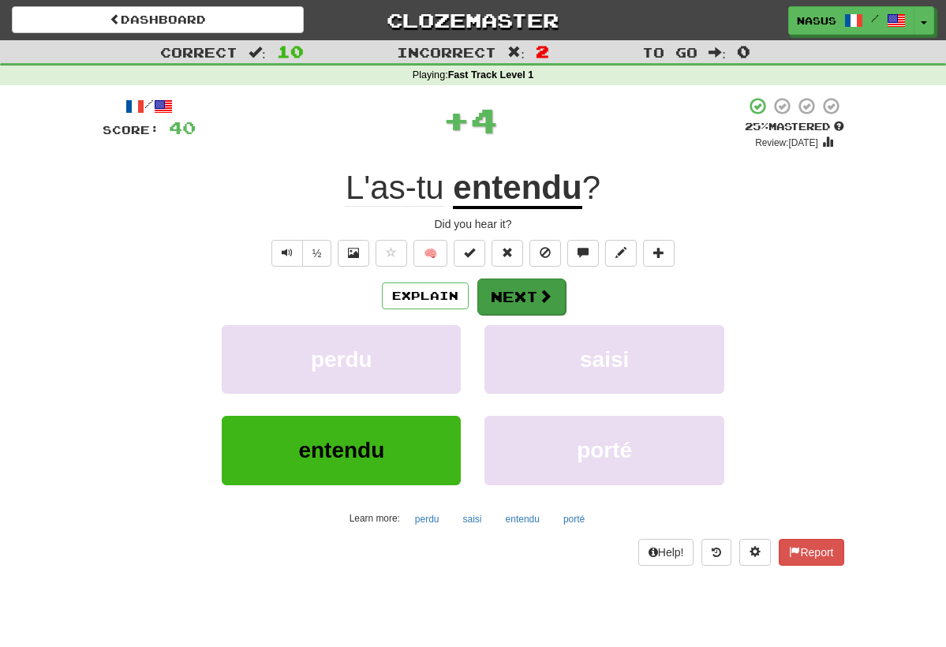
click at [531, 294] on button "Next" at bounding box center [521, 297] width 88 height 36
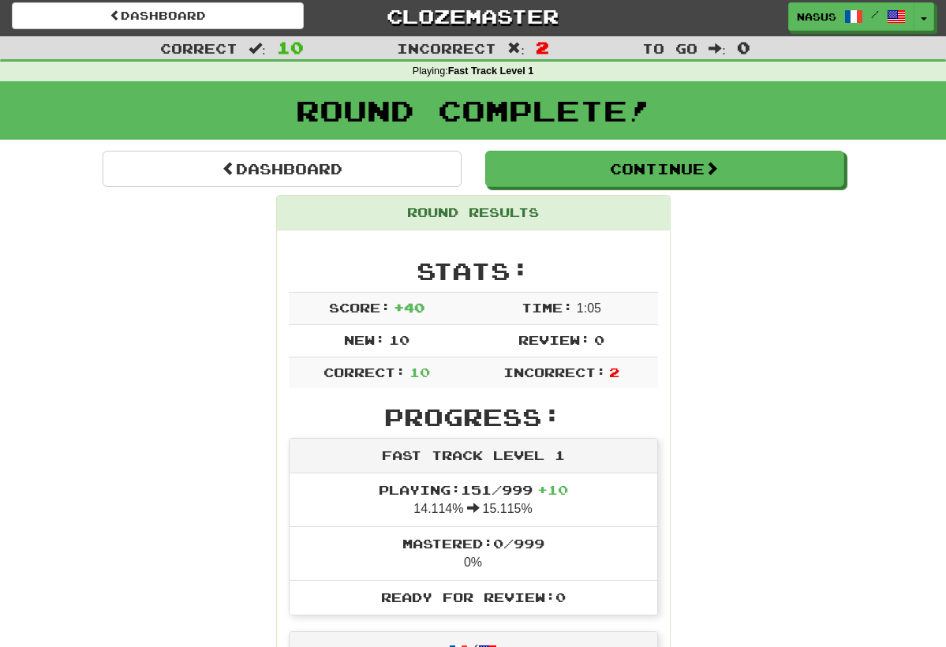
scroll to position [2, 0]
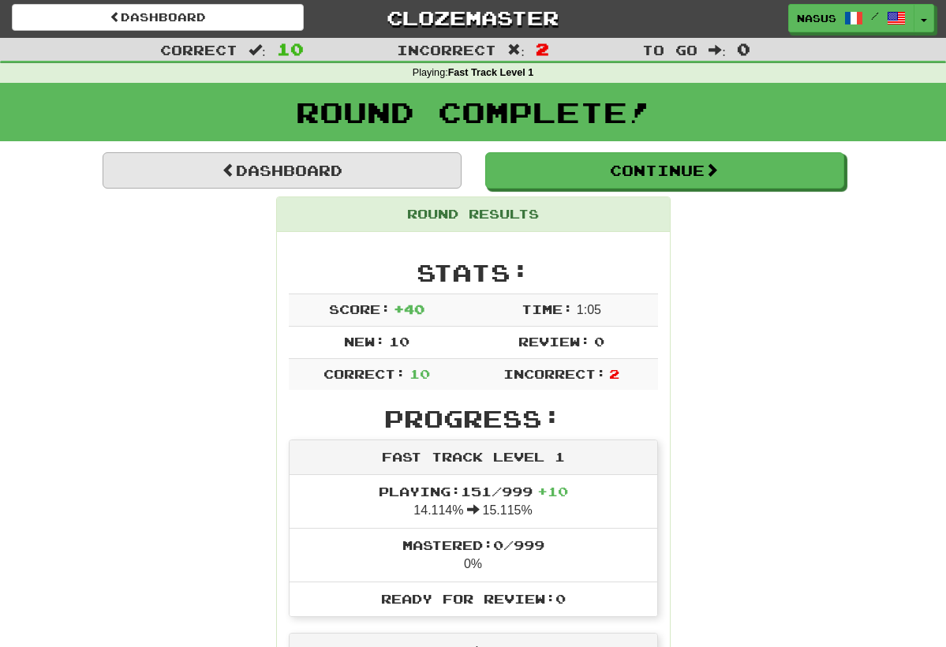
click at [371, 180] on link "Dashboard" at bounding box center [282, 170] width 359 height 36
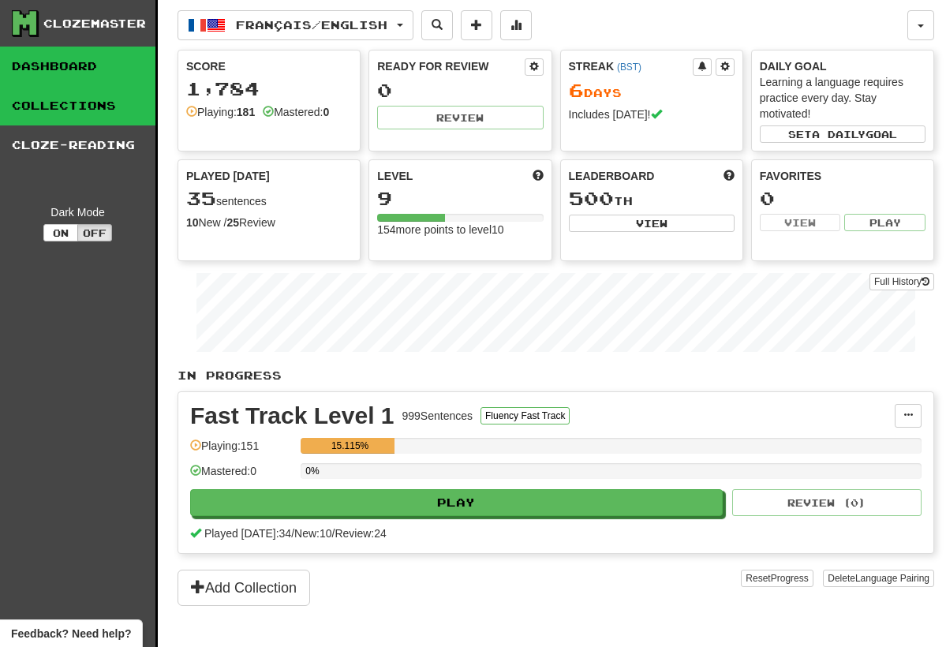
click at [119, 111] on link "Collections" at bounding box center [77, 105] width 155 height 39
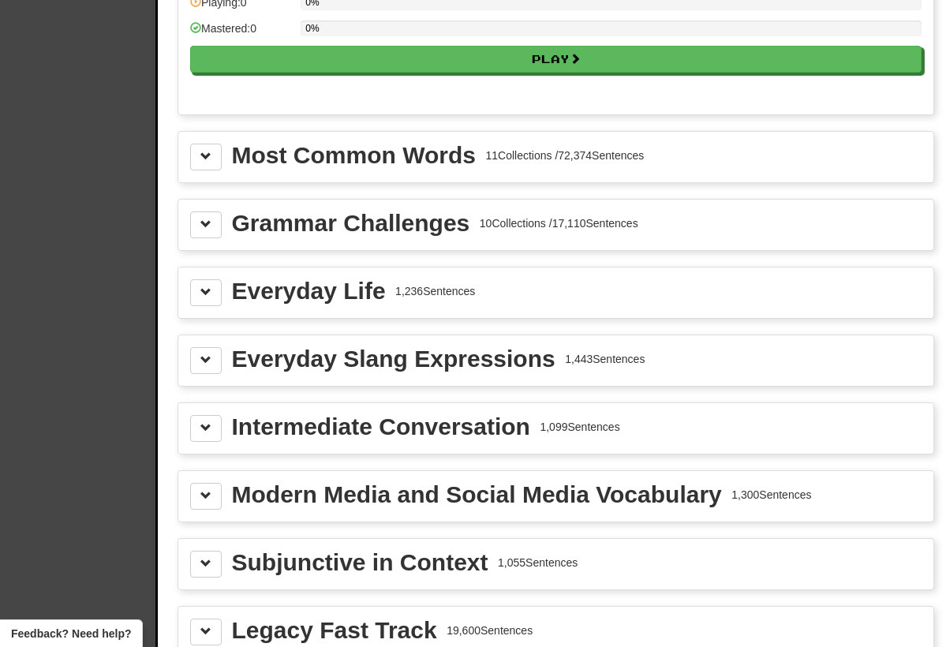
scroll to position [1673, 0]
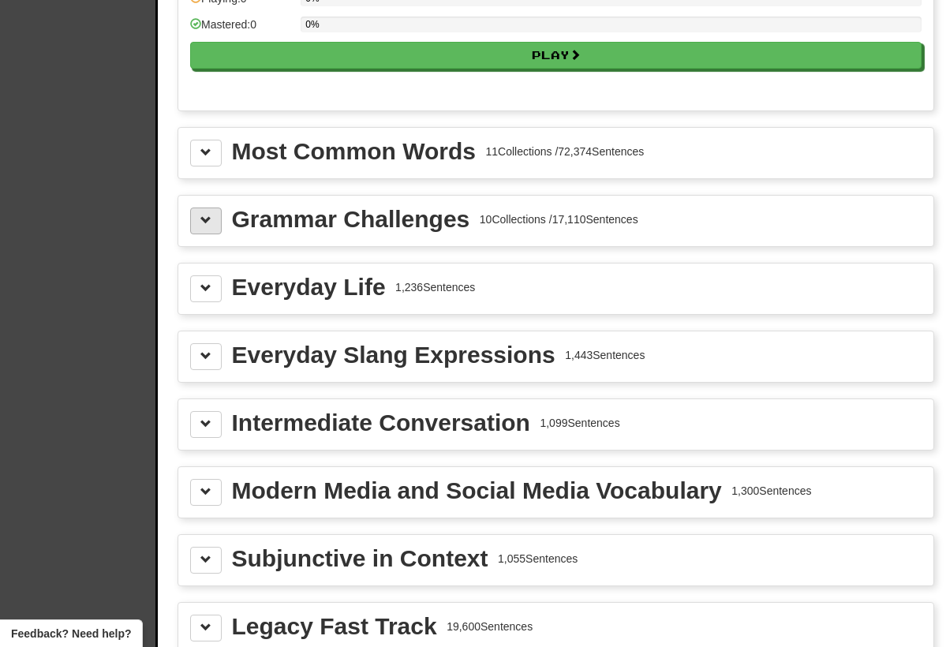
click at [201, 215] on span at bounding box center [205, 220] width 11 height 11
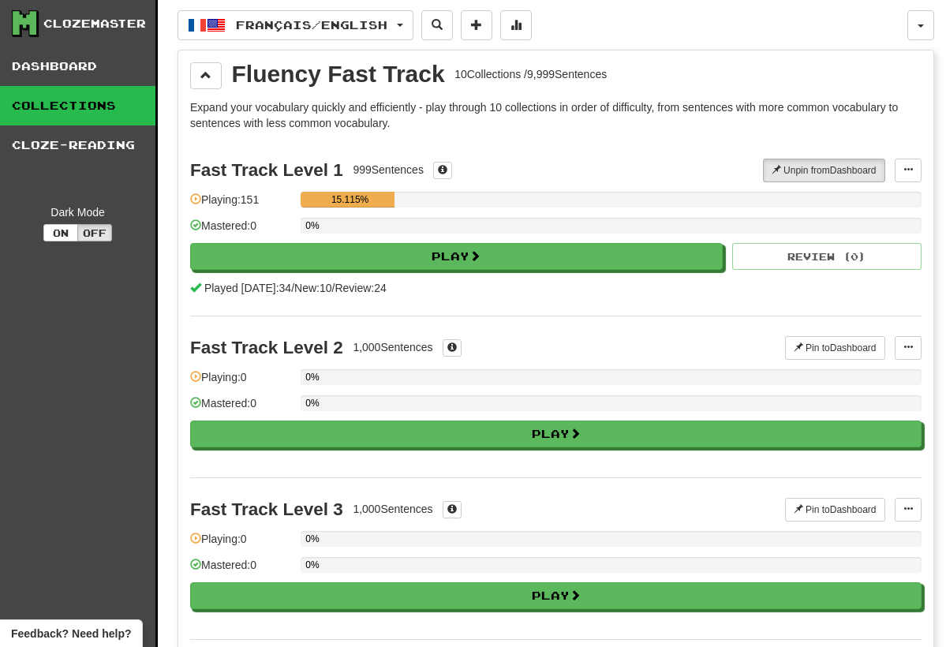
scroll to position [0, 0]
click at [211, 73] on span at bounding box center [205, 74] width 11 height 11
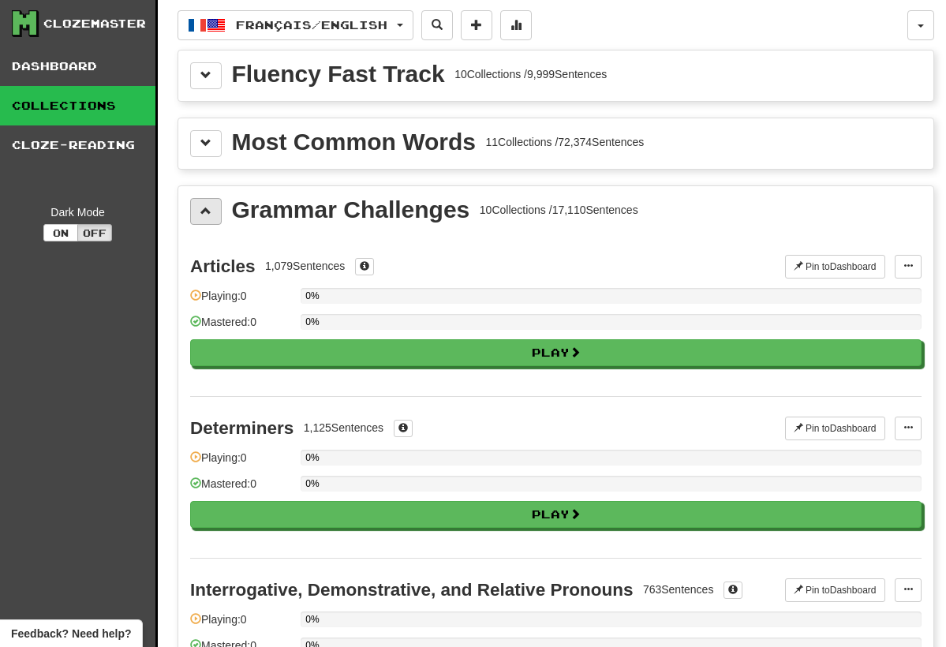
click at [211, 210] on span at bounding box center [205, 210] width 11 height 11
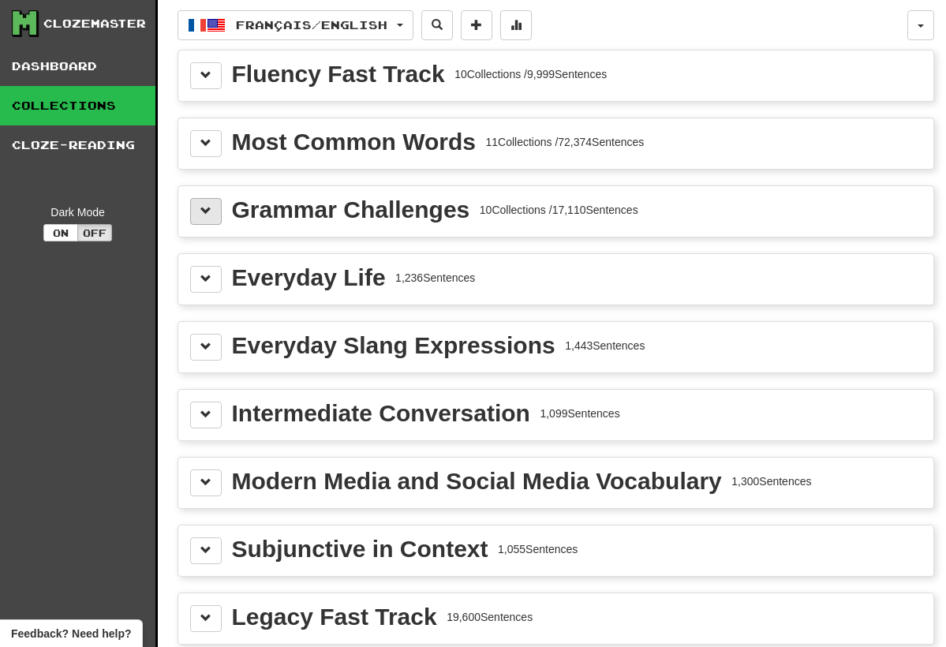
click at [211, 210] on span at bounding box center [205, 210] width 11 height 11
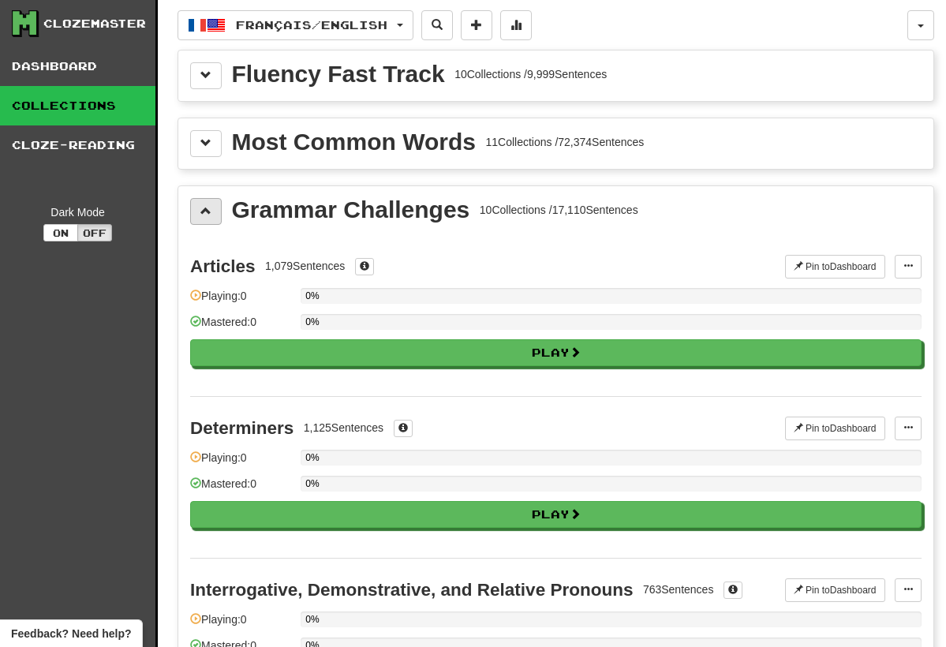
click at [211, 210] on span at bounding box center [205, 210] width 11 height 11
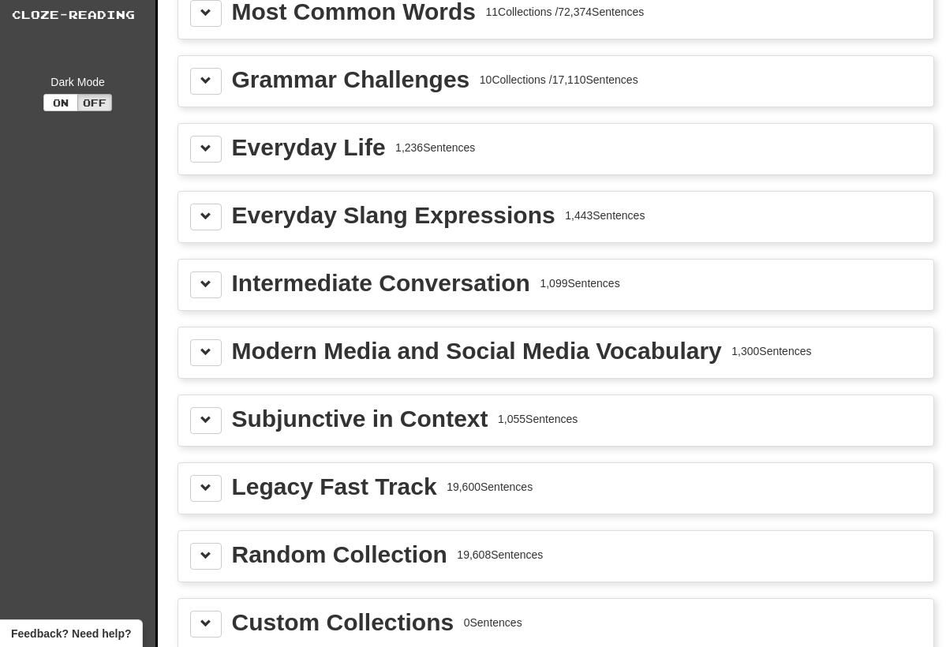
scroll to position [140, 0]
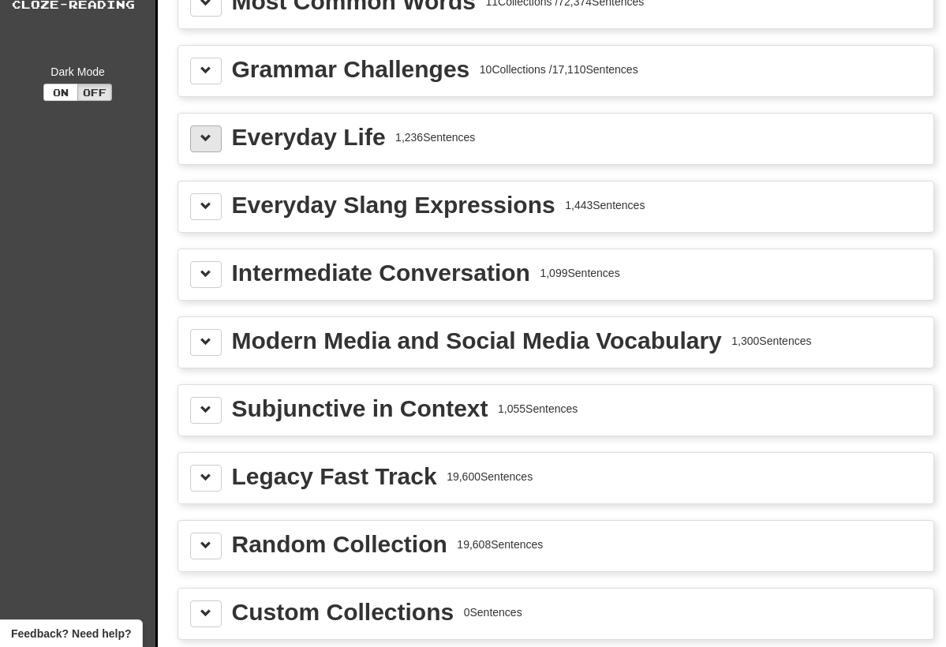
click at [214, 136] on button at bounding box center [206, 138] width 32 height 27
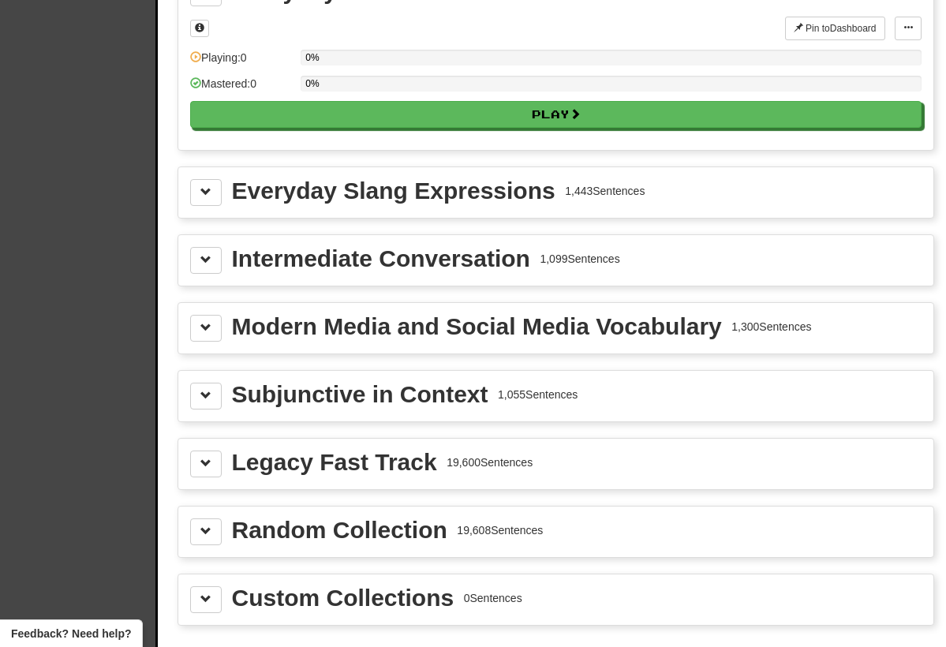
scroll to position [288, 0]
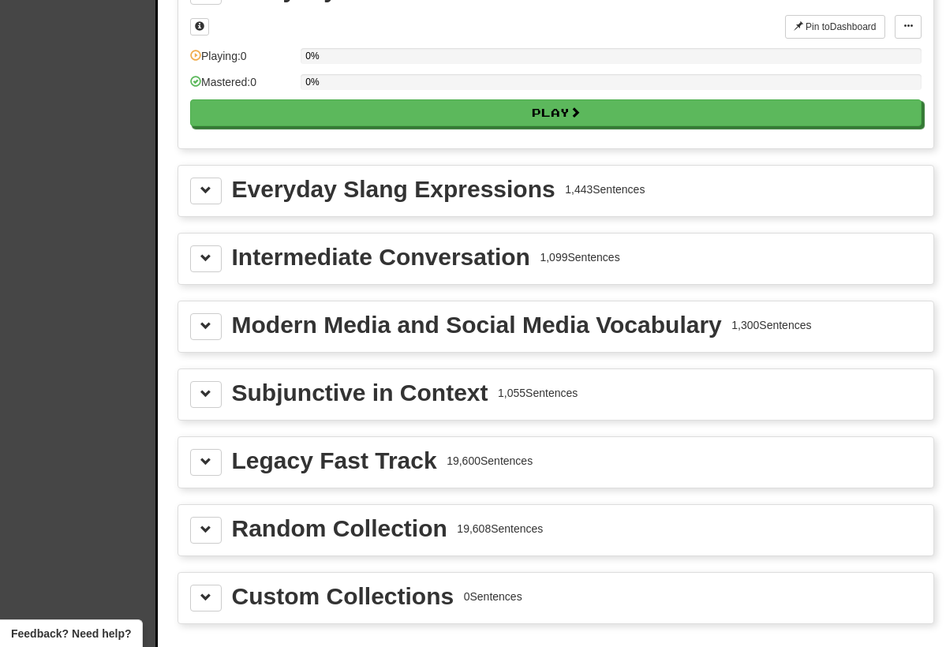
click at [368, 267] on div "Intermediate Conversation" at bounding box center [381, 257] width 298 height 24
click at [212, 257] on button at bounding box center [206, 258] width 32 height 27
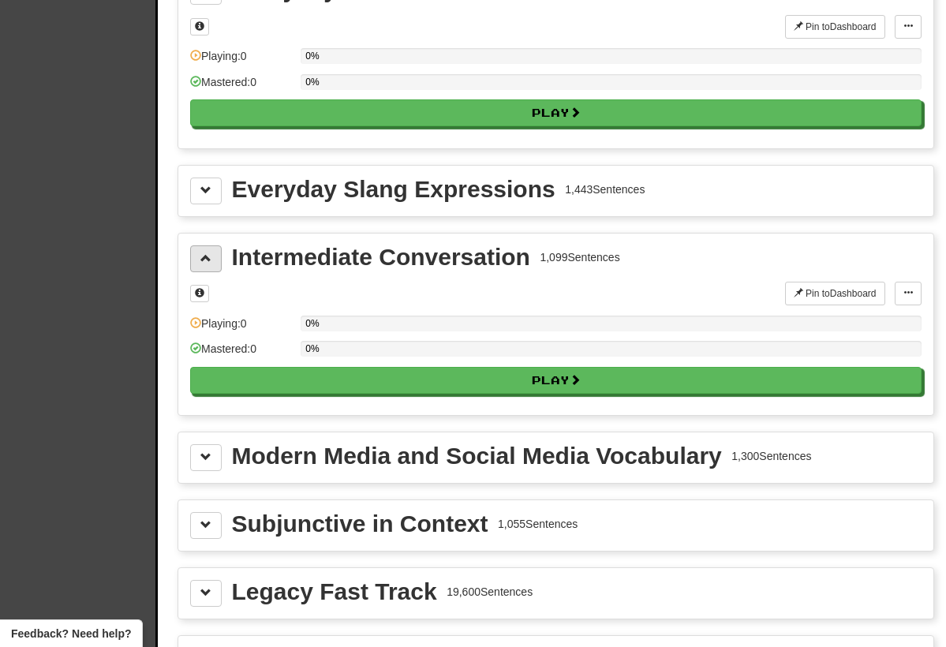
click at [204, 264] on button at bounding box center [206, 258] width 32 height 27
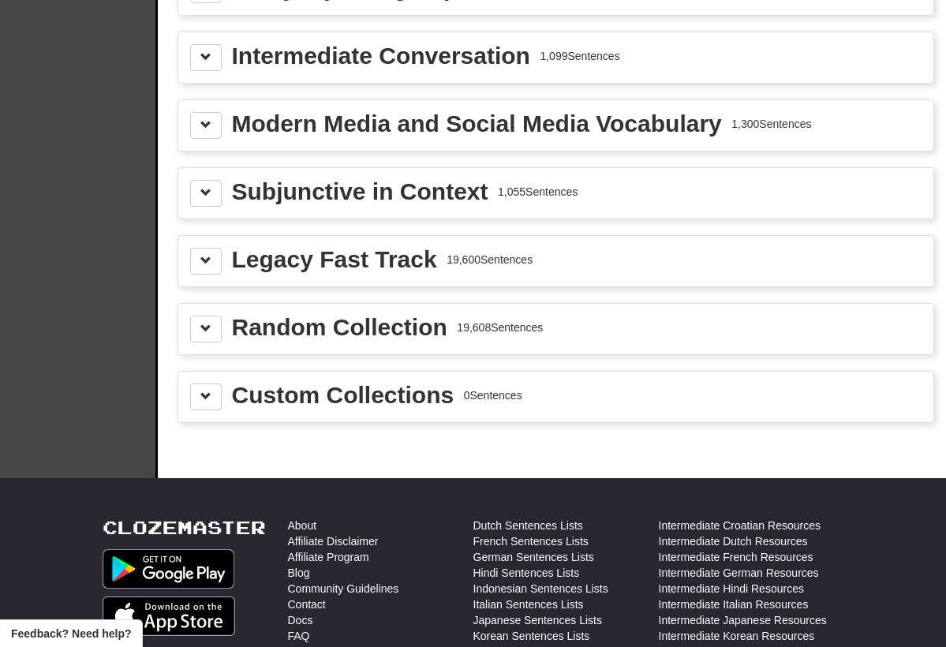
scroll to position [490, 0]
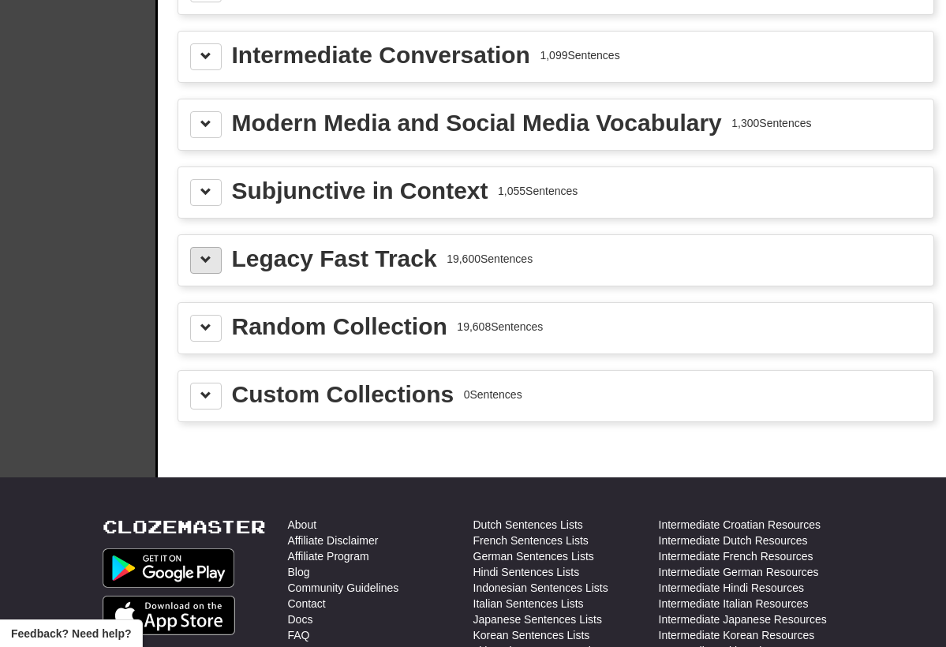
click at [212, 259] on button at bounding box center [206, 260] width 32 height 27
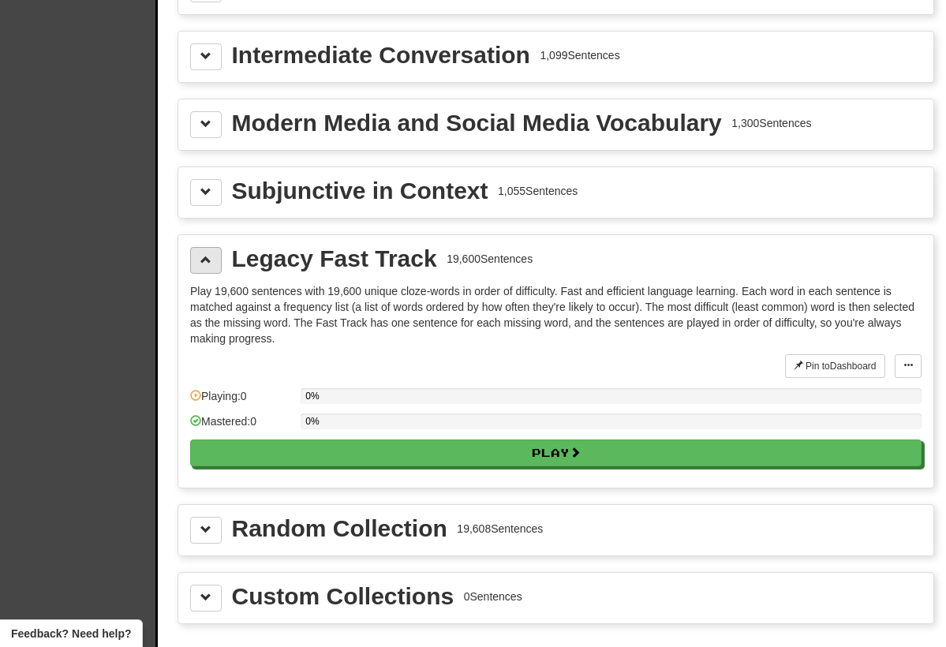
click at [212, 259] on button at bounding box center [206, 260] width 32 height 27
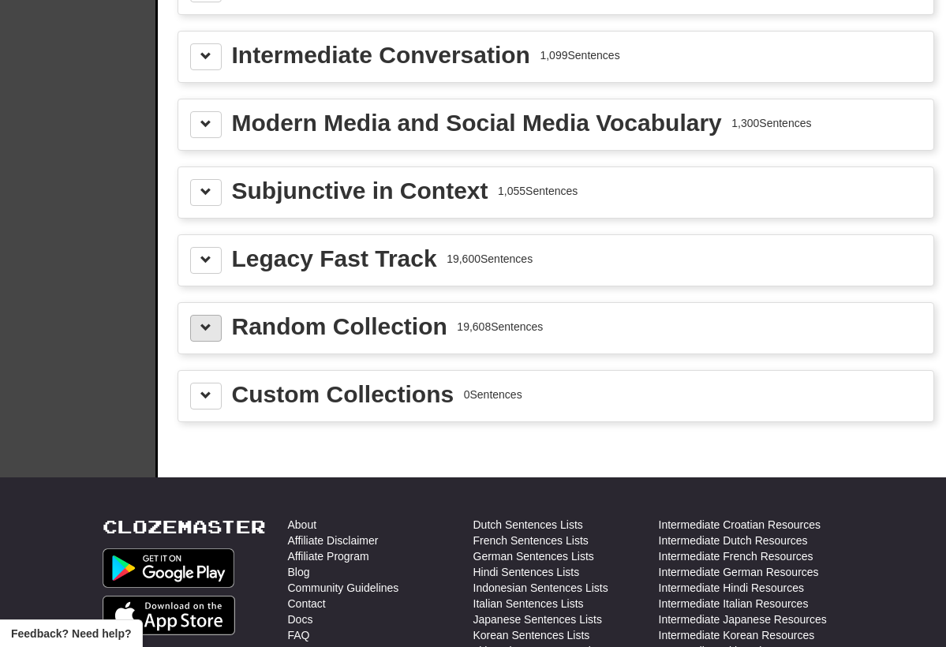
click at [206, 326] on span at bounding box center [205, 327] width 11 height 11
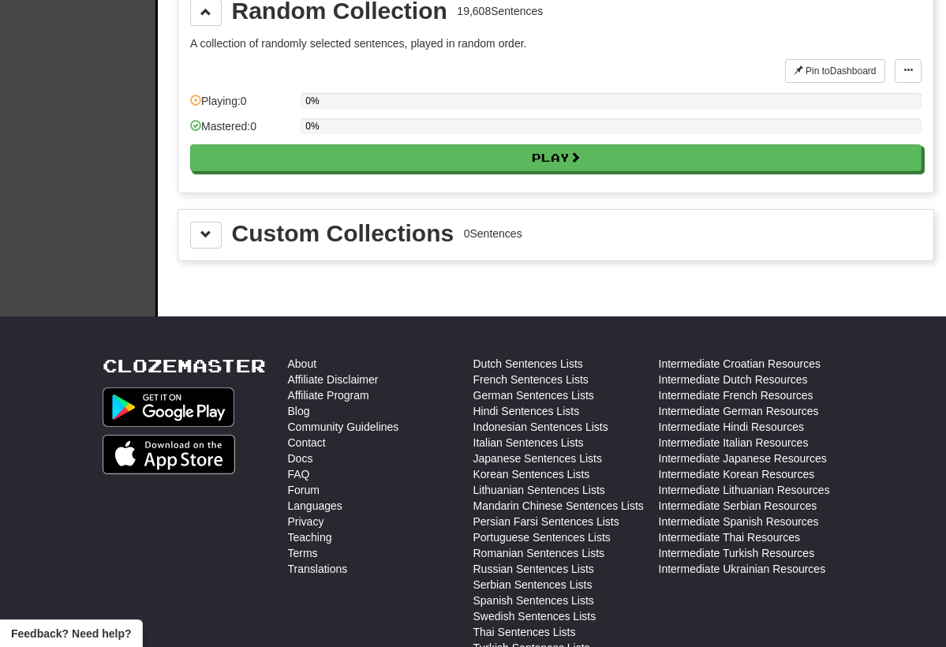
scroll to position [813, 0]
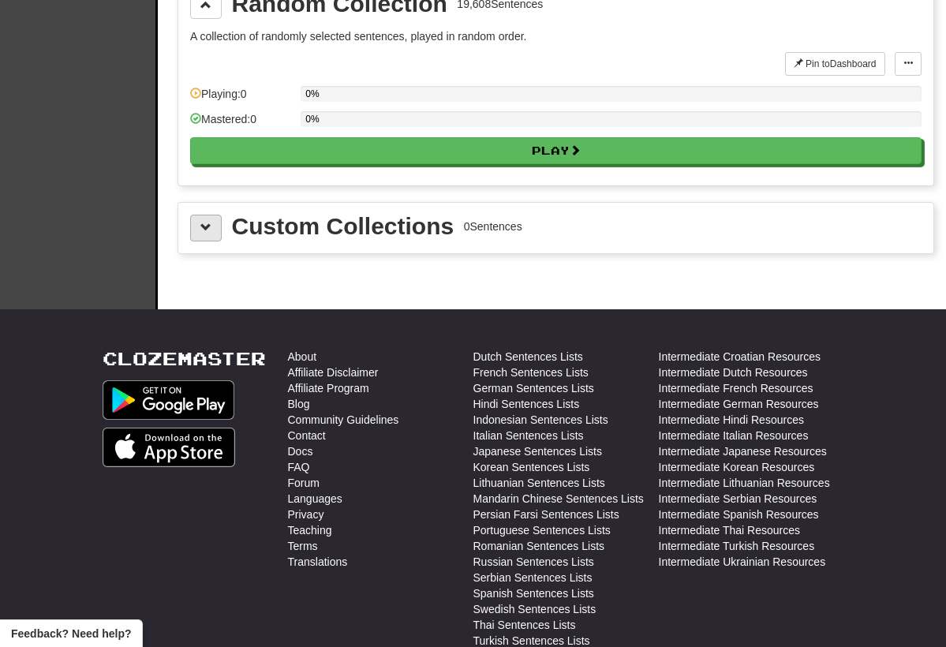
click at [205, 223] on span at bounding box center [205, 227] width 11 height 11
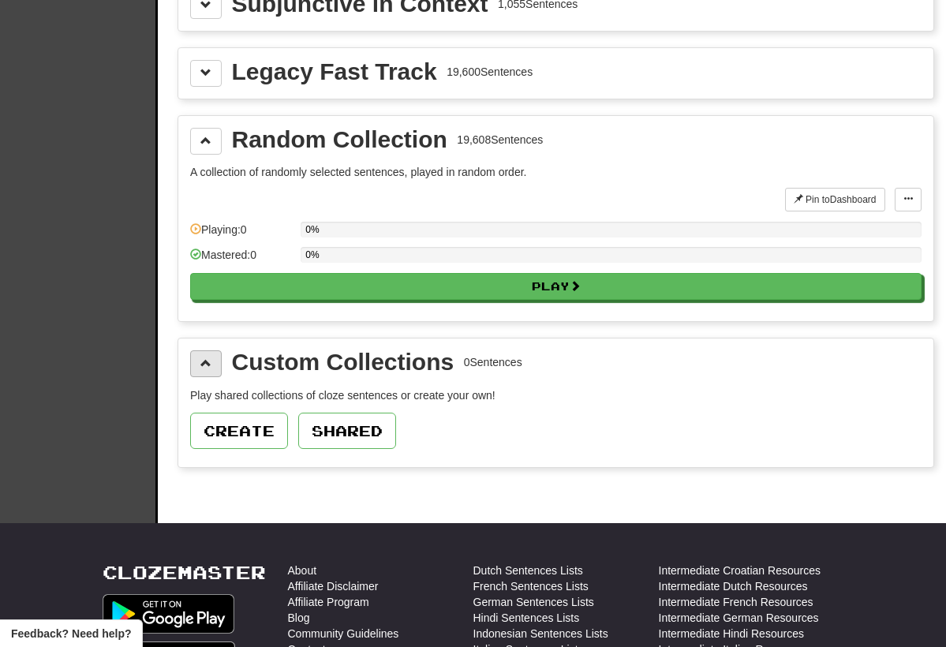
scroll to position [651, 0]
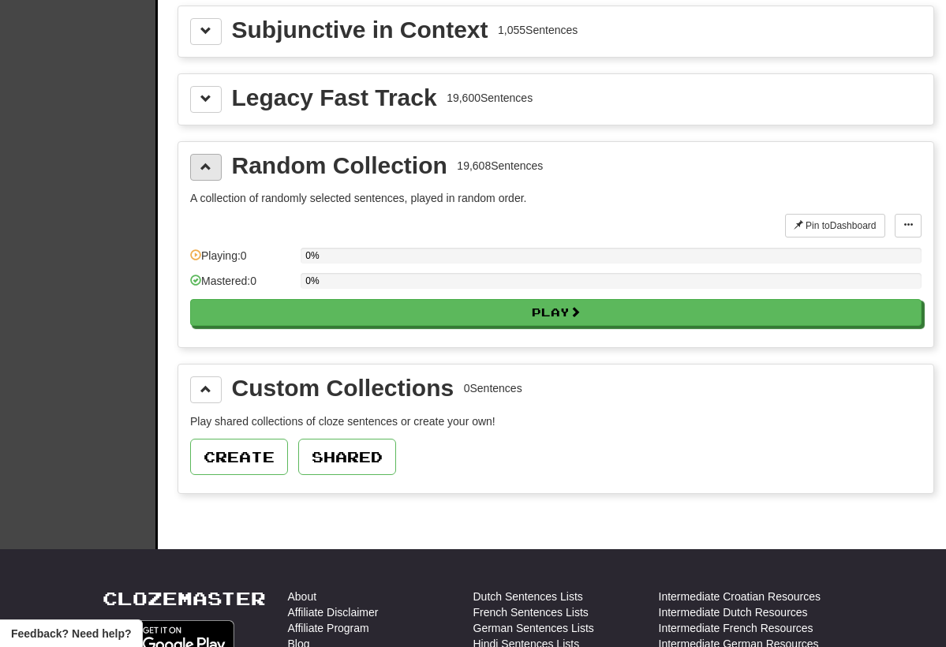
click at [202, 179] on button at bounding box center [206, 167] width 32 height 27
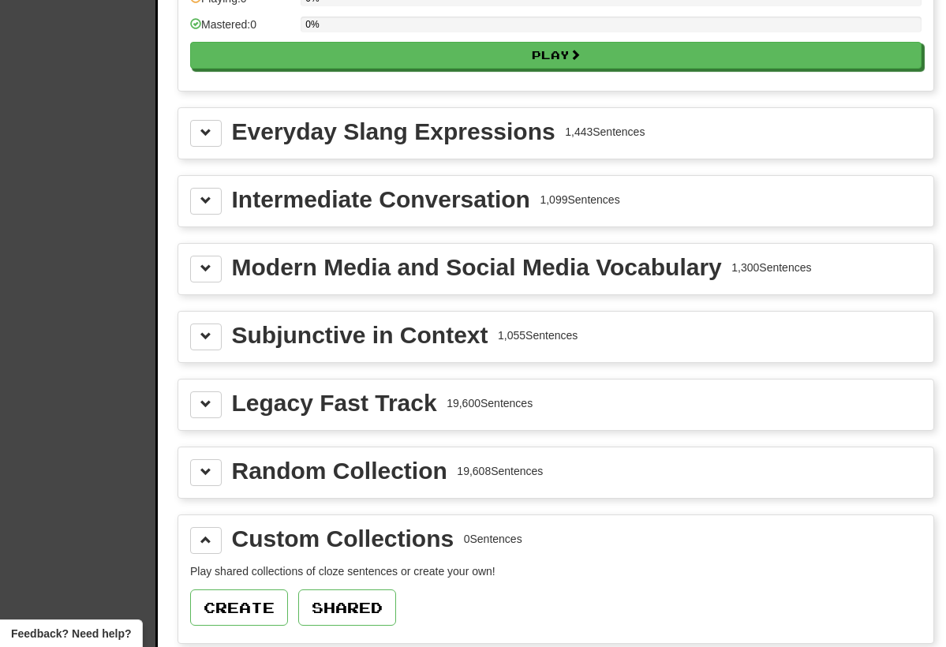
scroll to position [344, 0]
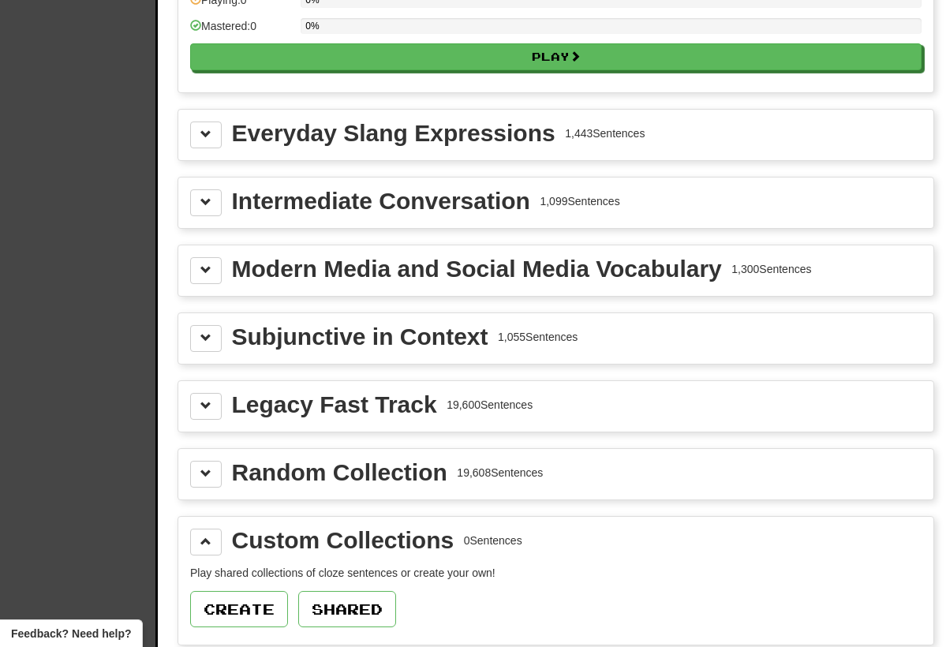
click at [223, 269] on div "Modern Media and Social Media Vocabulary 1,300 Sentences" at bounding box center [555, 270] width 731 height 27
click at [219, 269] on button at bounding box center [206, 270] width 32 height 27
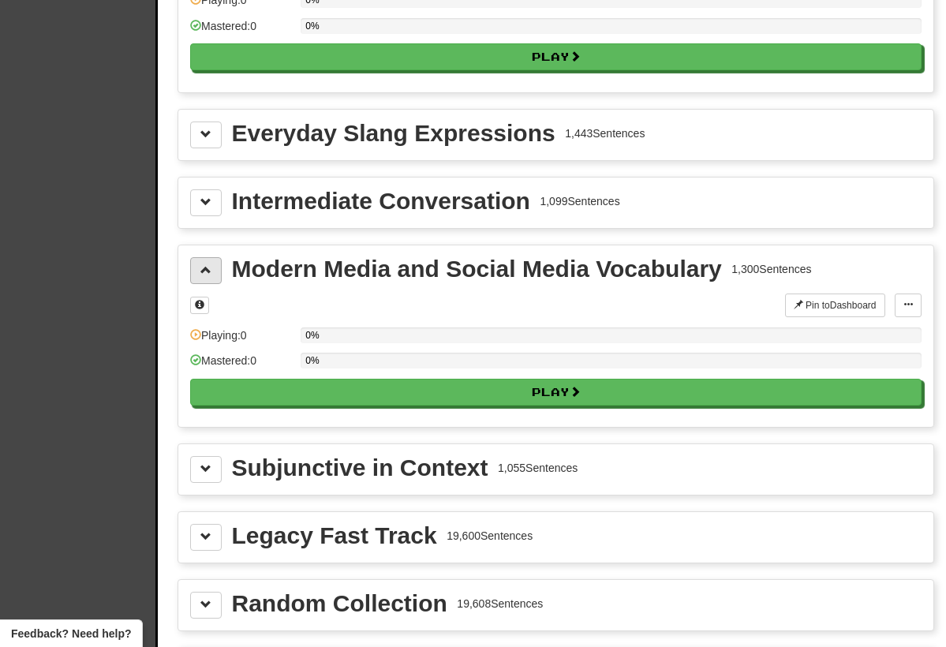
click at [219, 269] on button at bounding box center [206, 270] width 32 height 27
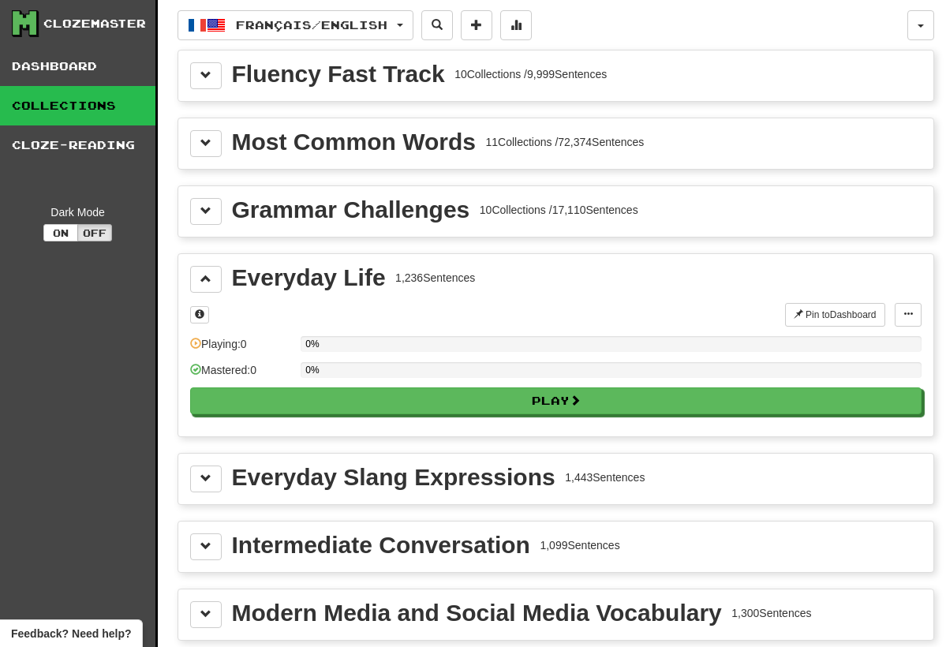
scroll to position [0, 0]
click at [205, 282] on span at bounding box center [205, 278] width 11 height 11
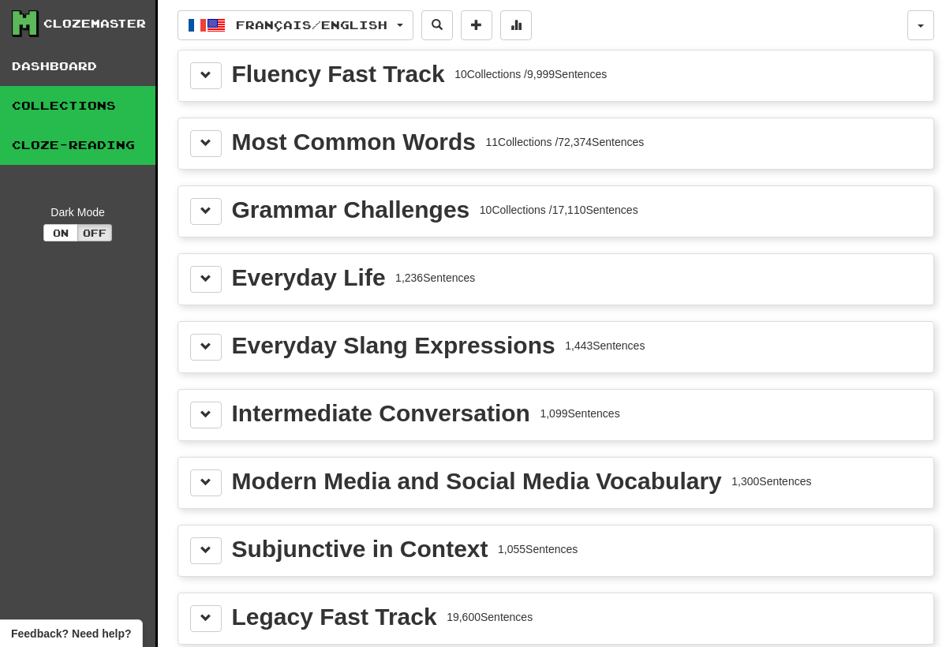
click at [87, 143] on link "Cloze-Reading" at bounding box center [77, 144] width 155 height 39
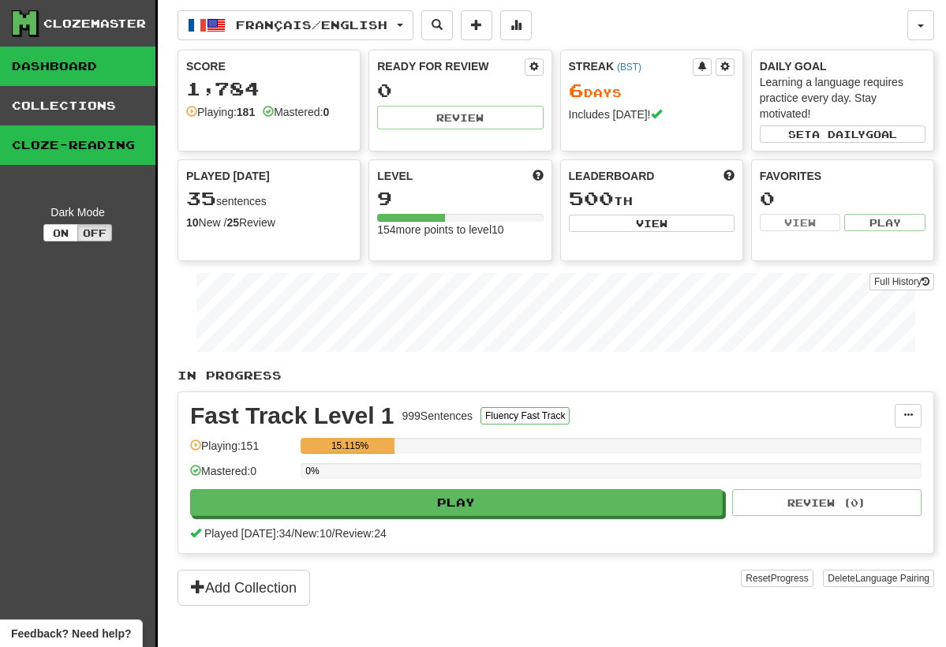
click at [73, 57] on link "Dashboard" at bounding box center [77, 66] width 155 height 39
click at [94, 234] on button "Off" at bounding box center [94, 232] width 35 height 17
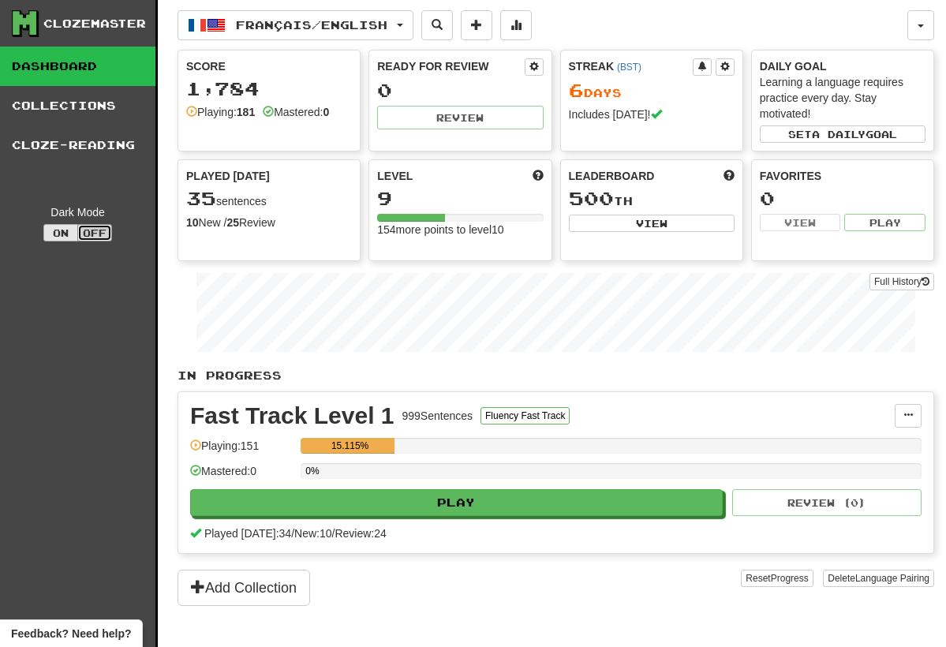
click at [63, 233] on button "On" at bounding box center [60, 232] width 35 height 17
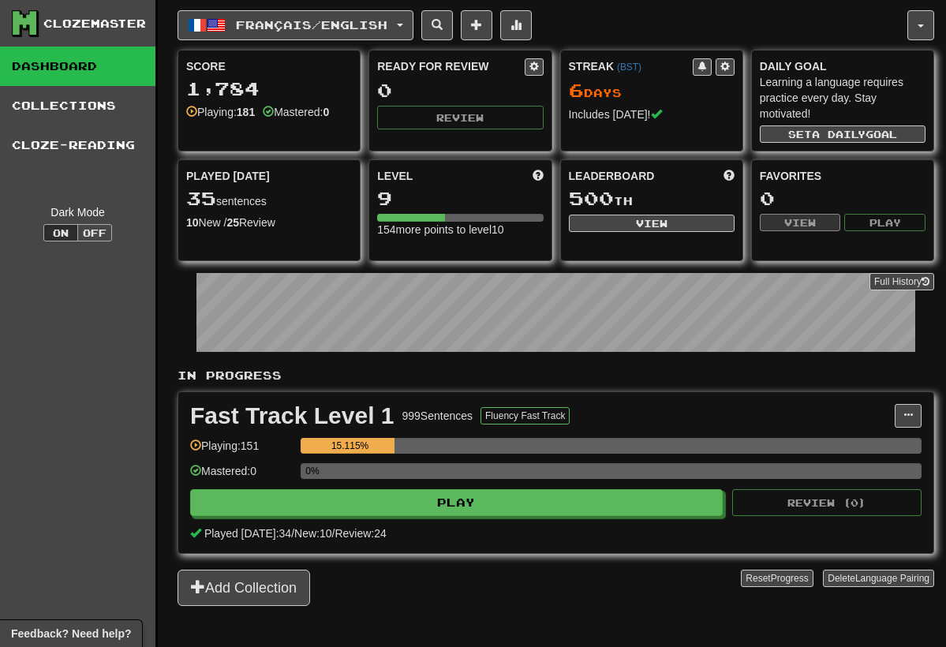
click at [92, 231] on button "Off" at bounding box center [94, 232] width 35 height 17
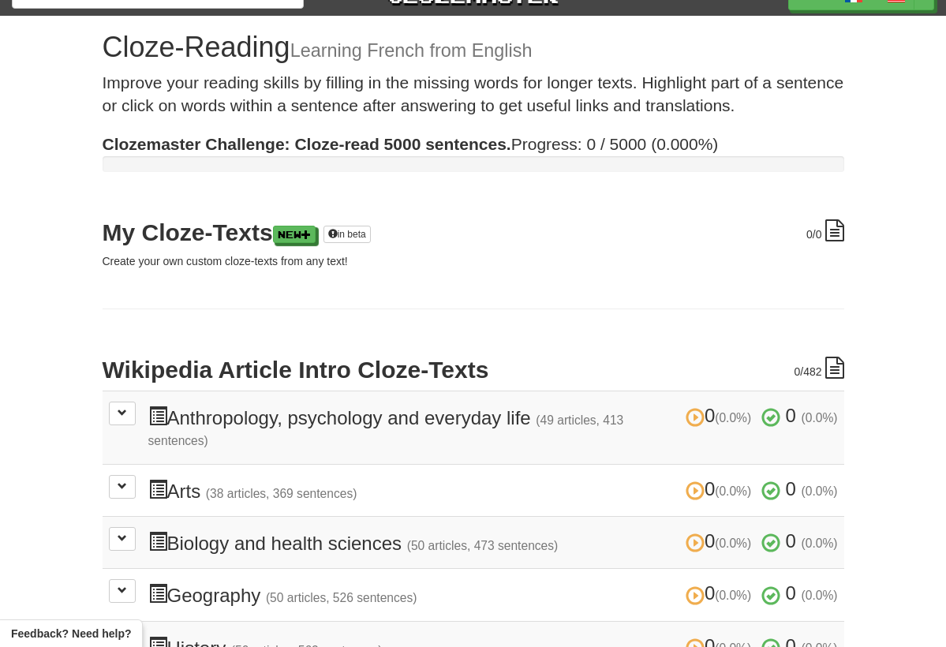
scroll to position [22, 0]
